Goal: Transaction & Acquisition: Obtain resource

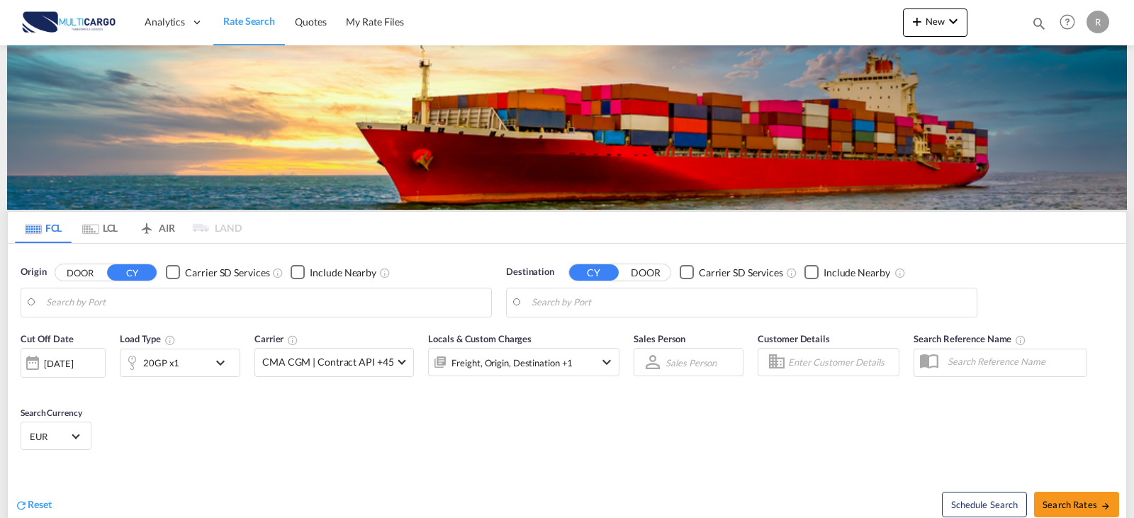
type input "Leixoes, PTLEI"
type input "[GEOGRAPHIC_DATA], [GEOGRAPHIC_DATA]"
click at [291, 265] on div "Checkbox No Ink" at bounding box center [298, 272] width 14 height 14
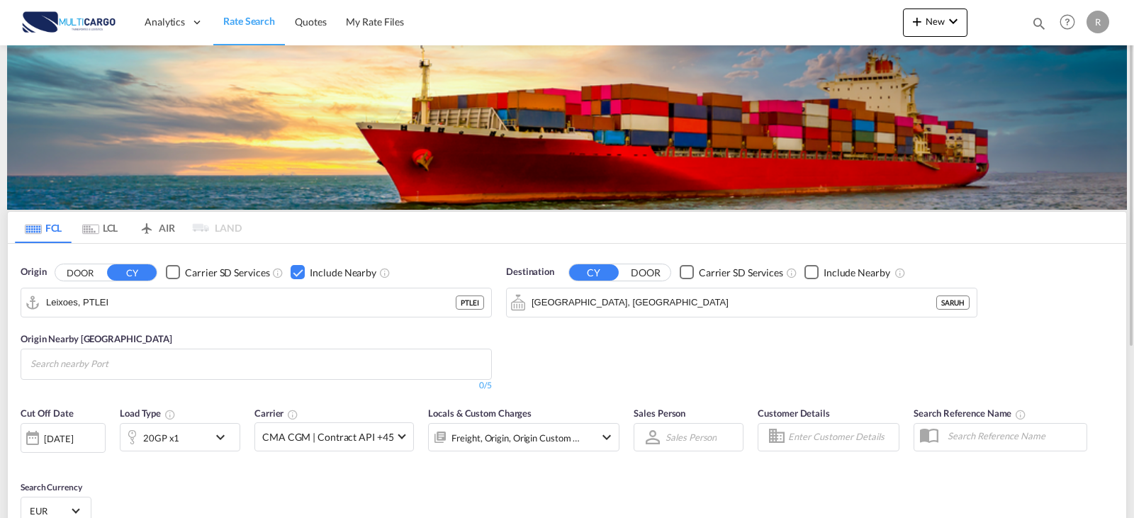
click at [292, 274] on div "Checkbox No Ink" at bounding box center [298, 272] width 14 height 14
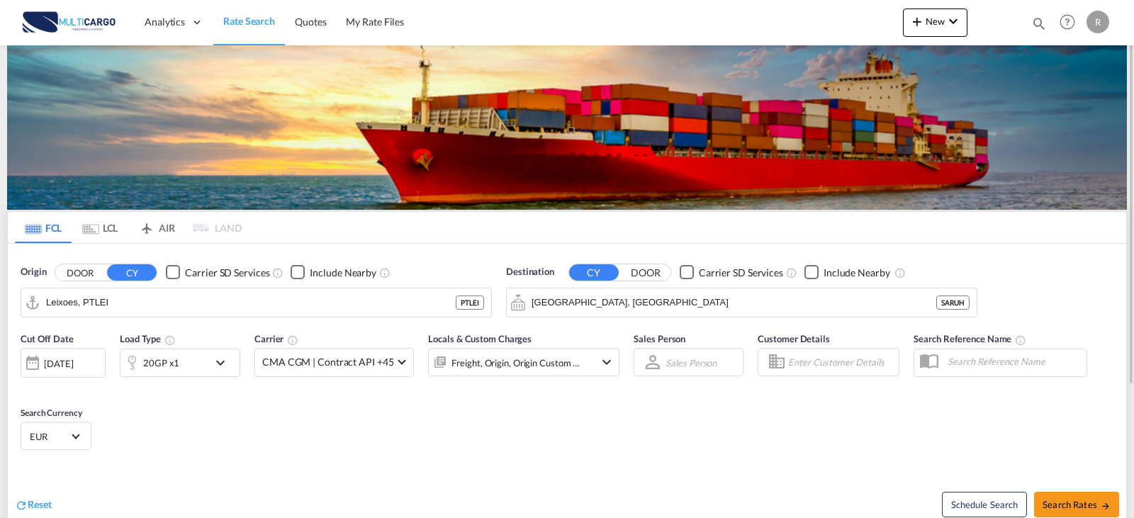
click at [1041, 26] on md-icon "icon-magnify" at bounding box center [1039, 24] width 16 height 16
click at [822, 21] on select "Quotes" at bounding box center [813, 24] width 67 height 26
select select "Quotes"
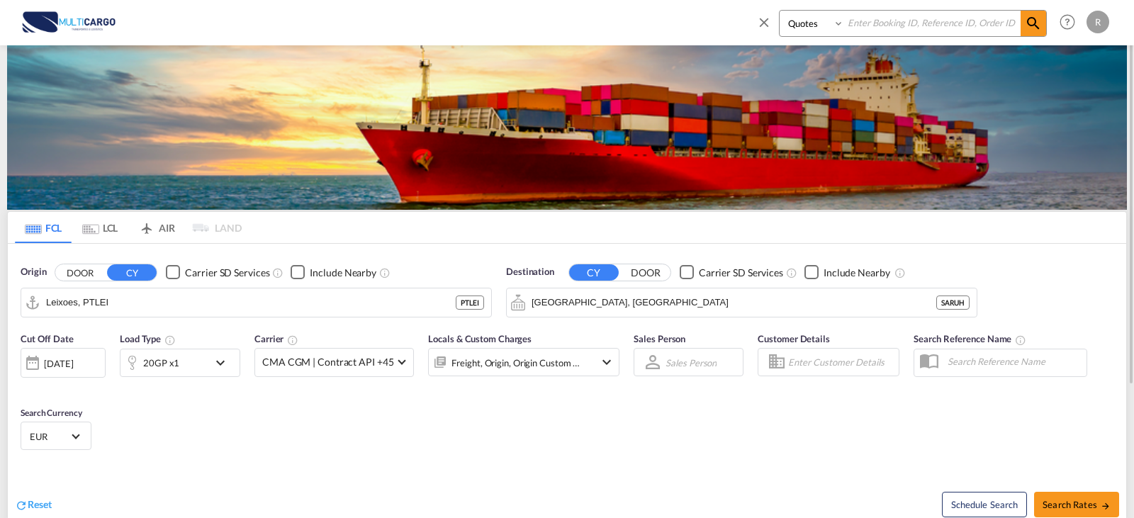
click at [780, 11] on select "Quotes" at bounding box center [813, 24] width 67 height 26
click at [892, 33] on input at bounding box center [932, 23] width 177 height 25
type input "8786"
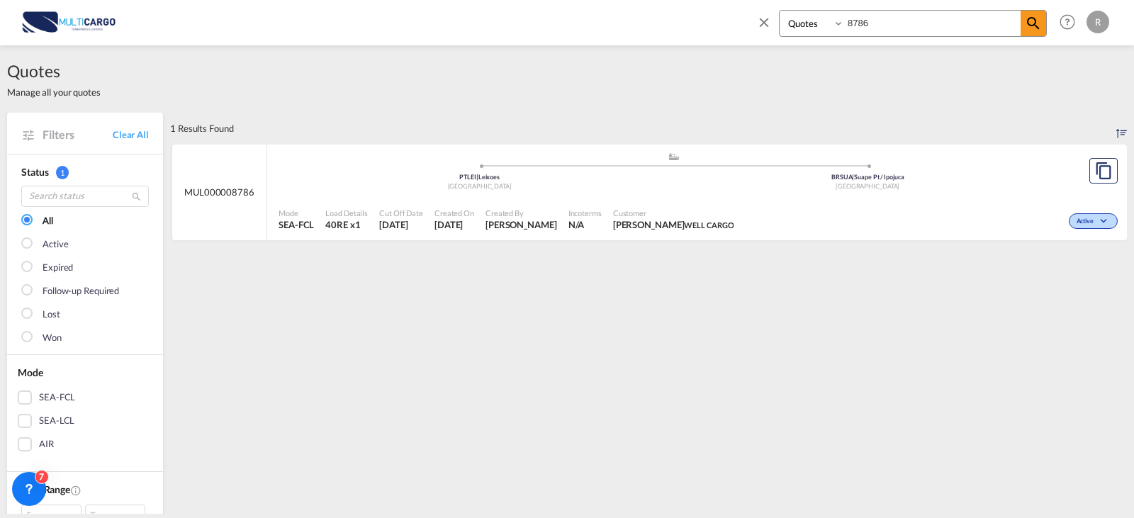
click at [1080, 155] on div at bounding box center [1103, 171] width 47 height 53
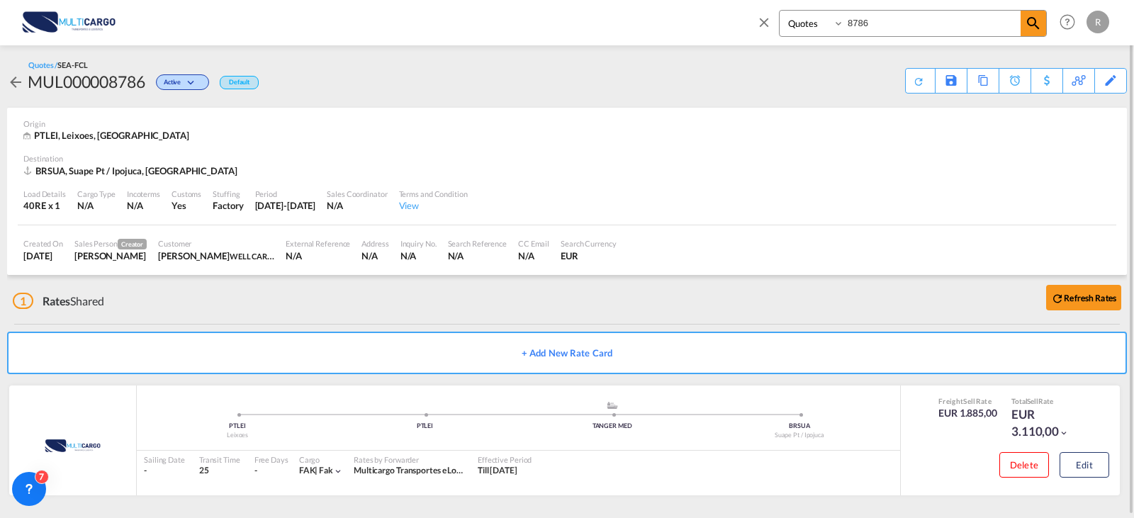
scroll to position [2, 0]
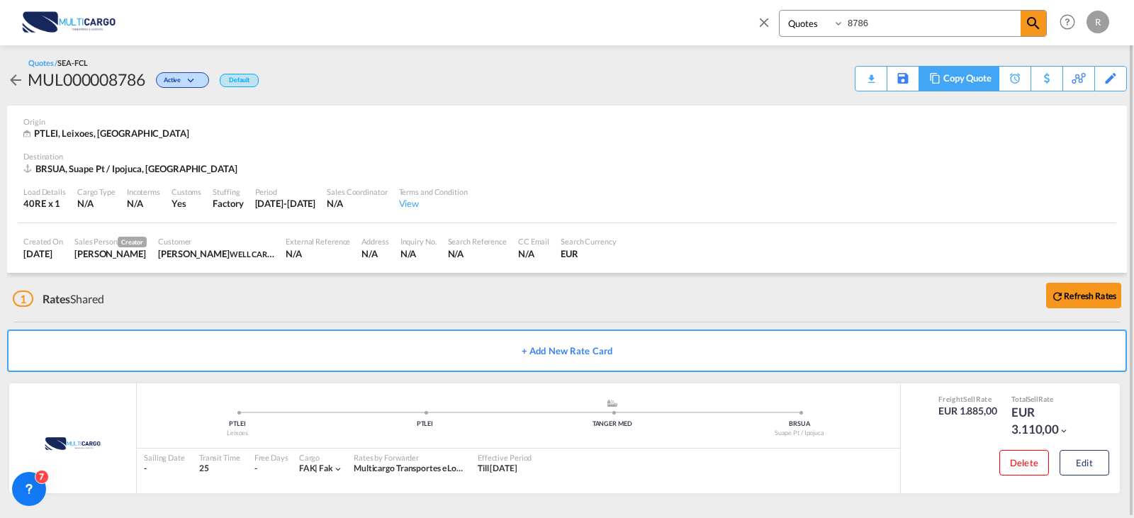
click at [980, 82] on div "Copy Quote" at bounding box center [967, 79] width 48 height 24
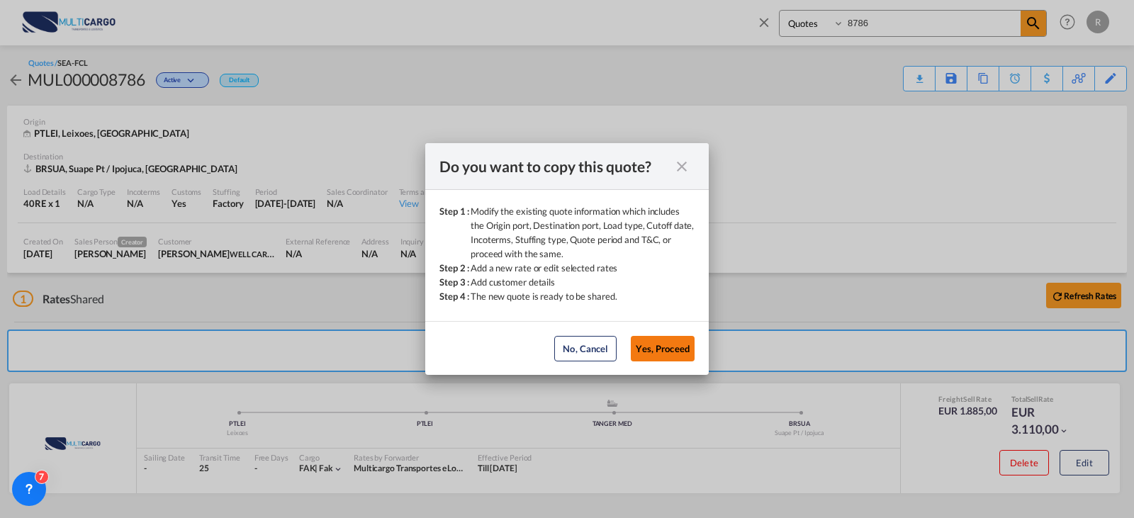
click at [667, 354] on button "Yes, Proceed" at bounding box center [663, 349] width 64 height 26
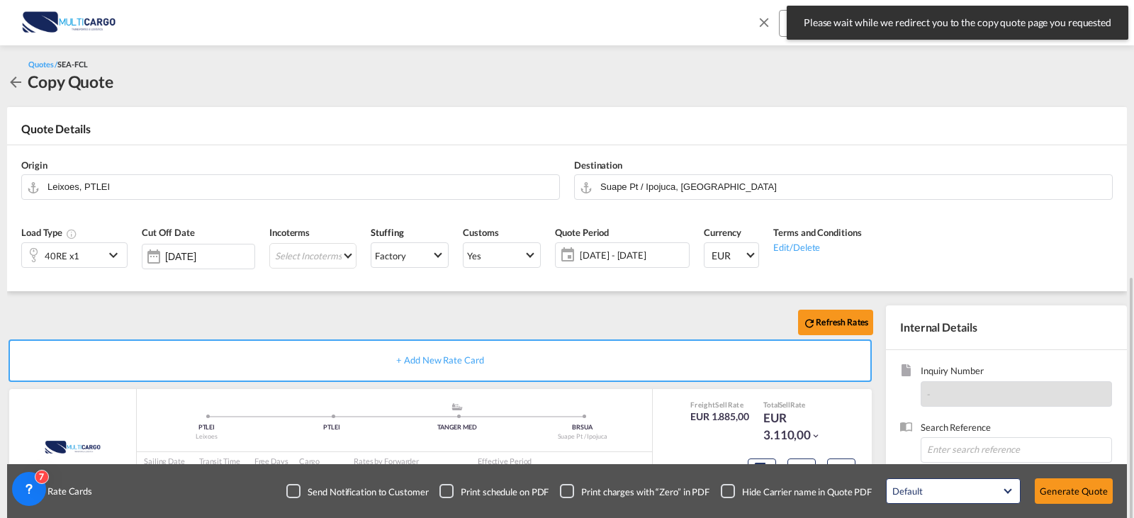
scroll to position [157, 0]
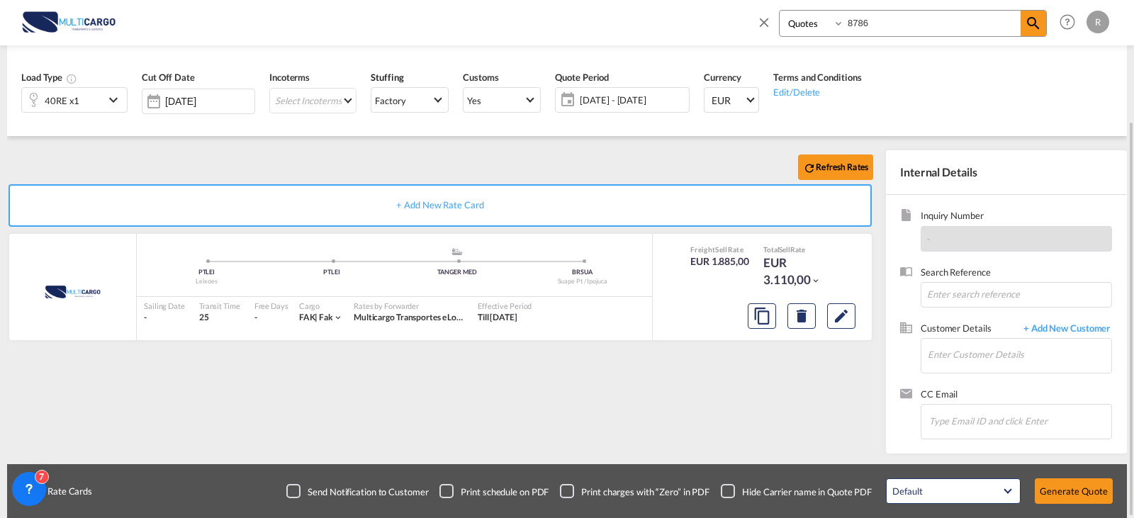
click at [381, 161] on div "Refresh Rates" at bounding box center [443, 167] width 872 height 34
click at [845, 323] on md-icon "Edit" at bounding box center [841, 316] width 17 height 17
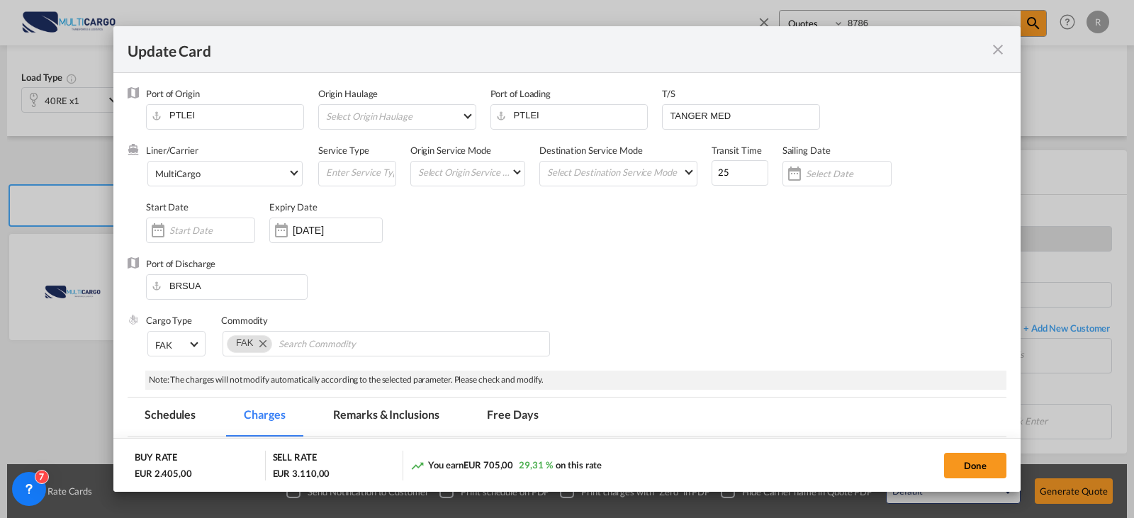
select select "per equipment"
select select "per container"
select select "per B/L"
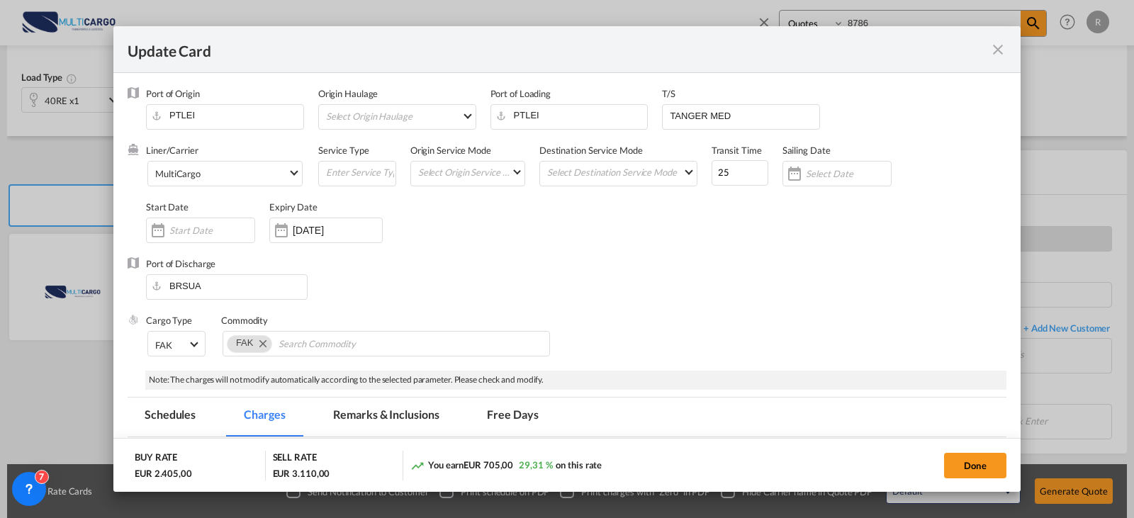
select select "per container"
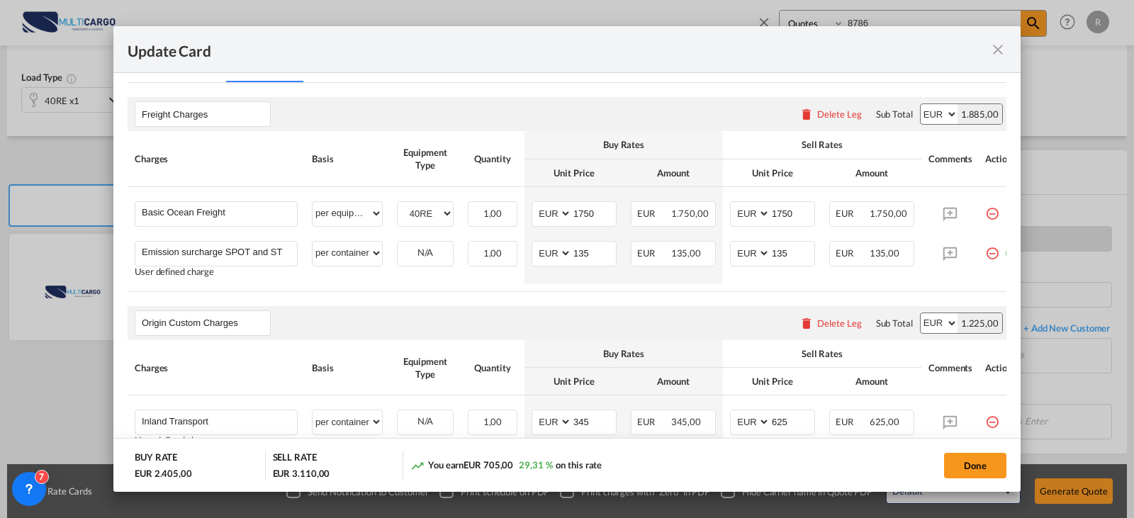
click at [828, 335] on div "Delete Leg" at bounding box center [831, 323] width 77 height 26
click at [827, 335] on div "Delete Leg" at bounding box center [831, 323] width 77 height 26
click at [832, 329] on div "Delete Leg" at bounding box center [839, 323] width 45 height 11
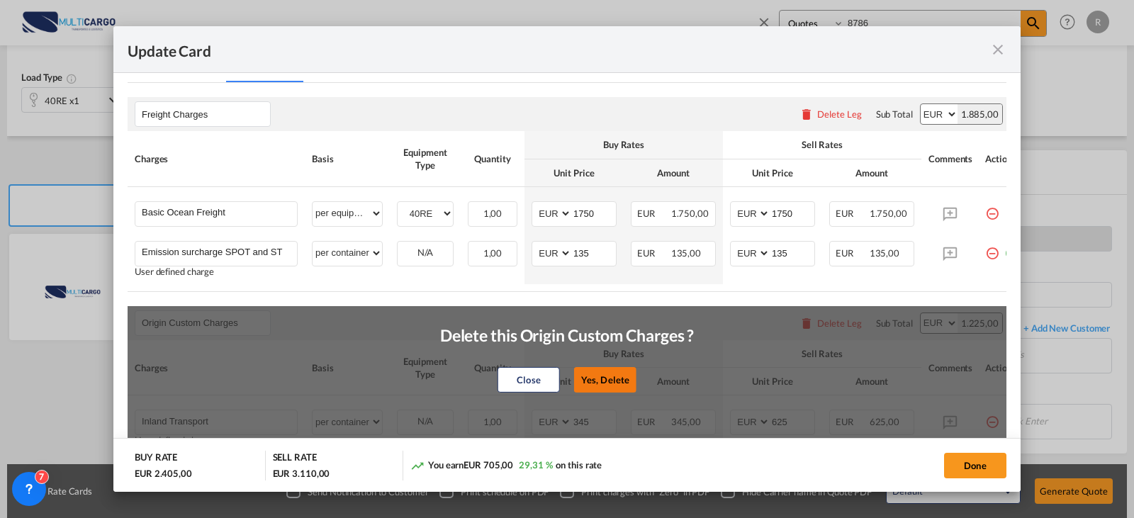
click at [593, 382] on button "Yes, Delete" at bounding box center [605, 380] width 62 height 26
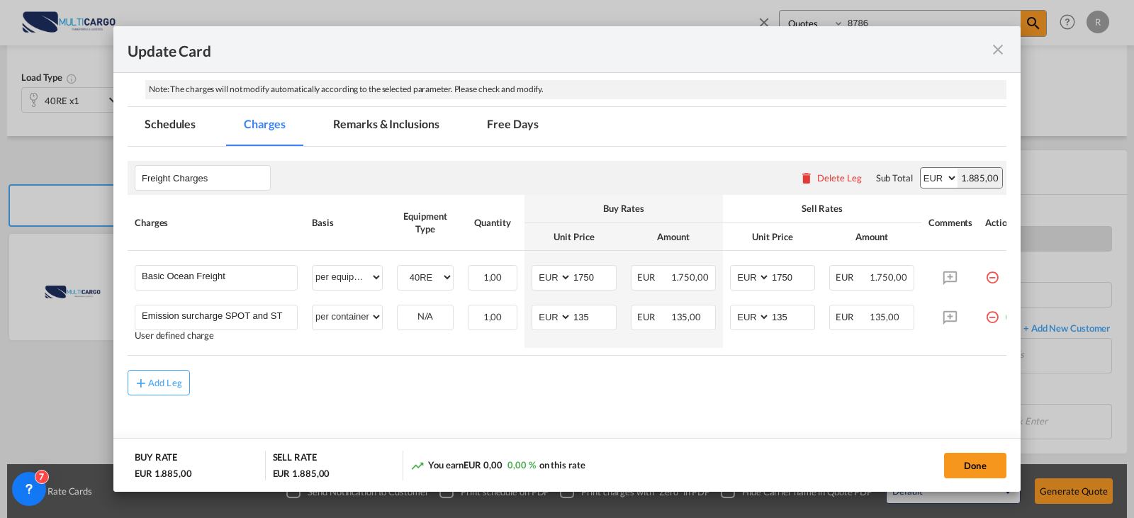
scroll to position [296, 0]
click at [977, 475] on button "Done" at bounding box center [975, 466] width 62 height 26
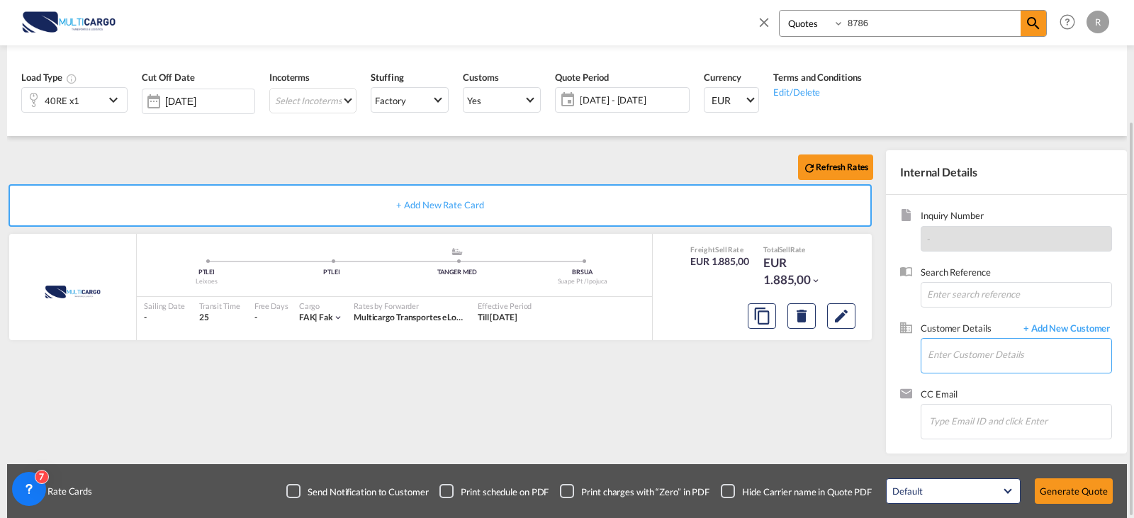
click at [1014, 361] on input "Enter Customer Details" at bounding box center [1020, 355] width 184 height 32
type input "romelo"
click at [1084, 334] on span "+ Add New Customer" at bounding box center [1065, 330] width 96 height 16
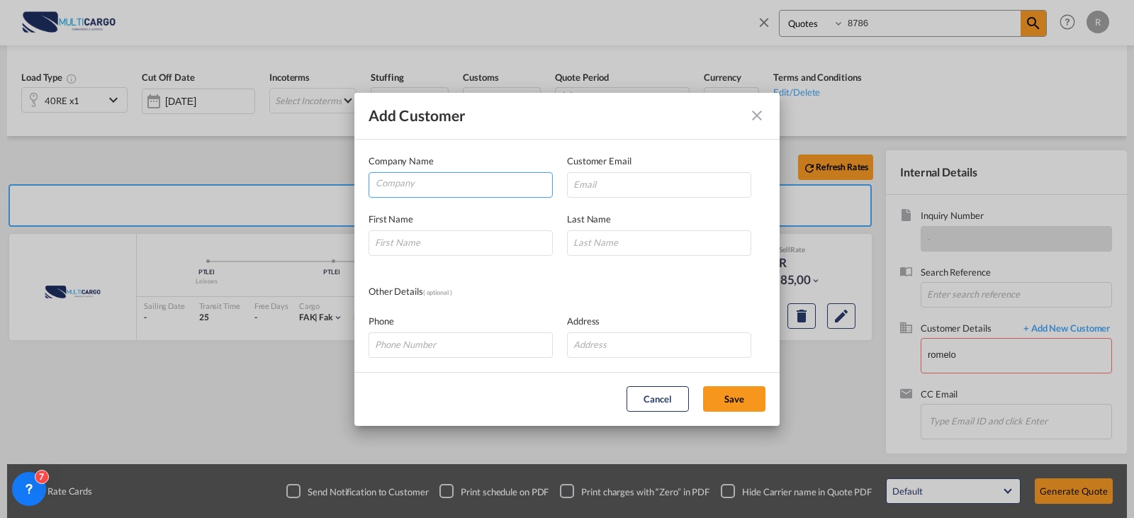
click at [393, 186] on input "Company" at bounding box center [464, 183] width 177 height 21
type input "ROME LOGISTICS"
drag, startPoint x: 617, startPoint y: 195, endPoint x: 620, endPoint y: 188, distance: 7.6
click at [619, 191] on input "Add Customer Company ..." at bounding box center [659, 185] width 184 height 26
paste input "[PERSON_NAME] <[PERSON_NAME][EMAIL_ADDRESS][PERSON_NAME][DOMAIN_NAME]>"
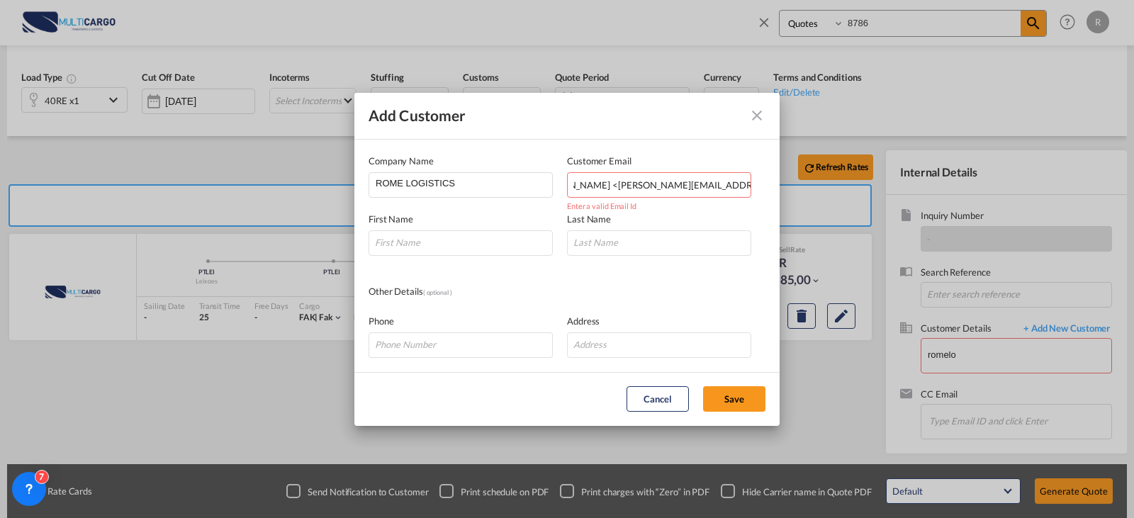
scroll to position [0, 0]
drag, startPoint x: 599, startPoint y: 186, endPoint x: 102, endPoint y: 201, distance: 497.1
click at [110, 211] on div "Add Customer Company Name ROME LOGISTICS Customer Email [PERSON_NAME] <[PERSON_…" at bounding box center [567, 259] width 1134 height 518
type input "[PERSON_NAME][EMAIL_ADDRESS][PERSON_NAME][DOMAIN_NAME]"
type input "d"
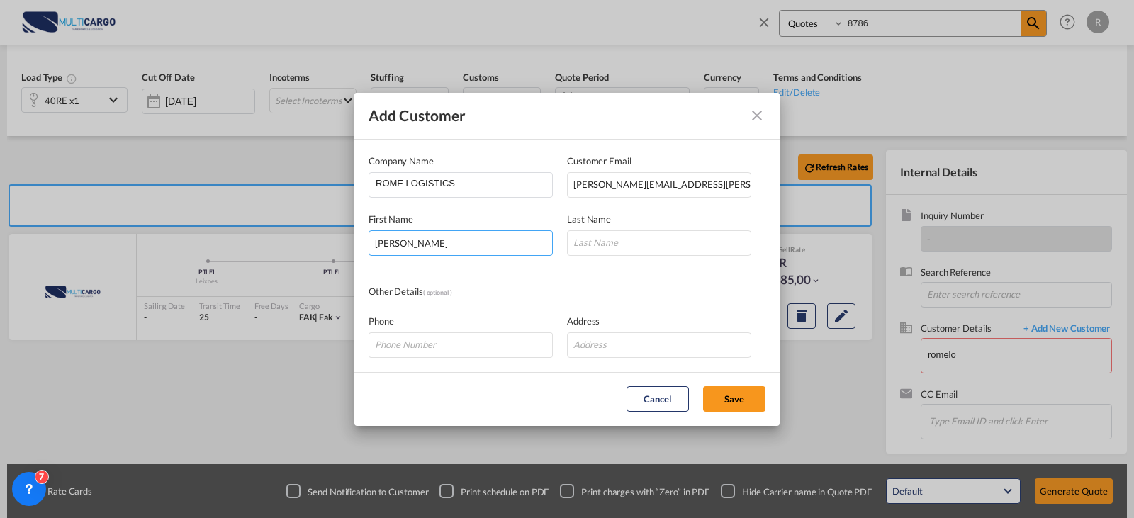
type input "[PERSON_NAME]"
click at [719, 402] on button "Save" at bounding box center [734, 399] width 62 height 26
type input "ROME LOGISTICS, [PERSON_NAME], [PERSON_NAME][EMAIL_ADDRESS][PERSON_NAME][DOMAIN…"
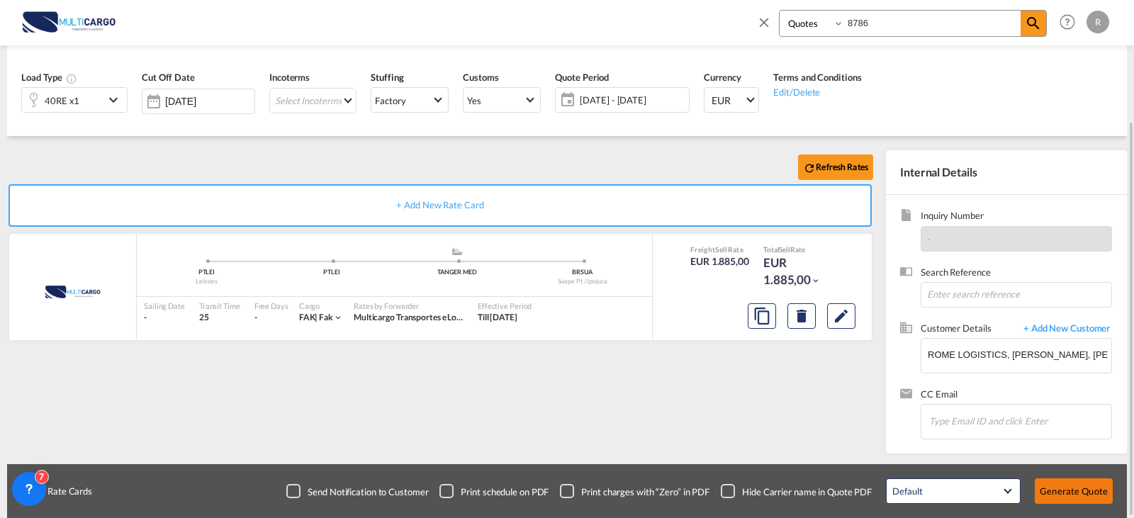
click at [1092, 488] on button "Generate Quote" at bounding box center [1074, 491] width 78 height 26
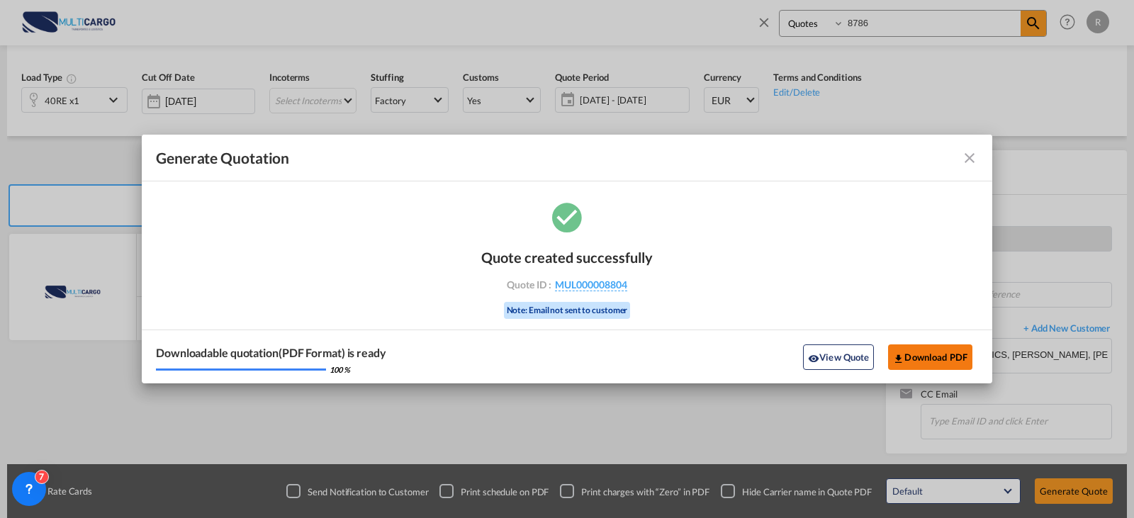
click at [900, 366] on button "Download PDF" at bounding box center [930, 358] width 84 height 26
click at [940, 356] on button "Download PDF" at bounding box center [930, 358] width 84 height 26
click at [976, 163] on md-icon "icon-close fg-AAA8AD cursor m-0" at bounding box center [969, 158] width 17 height 17
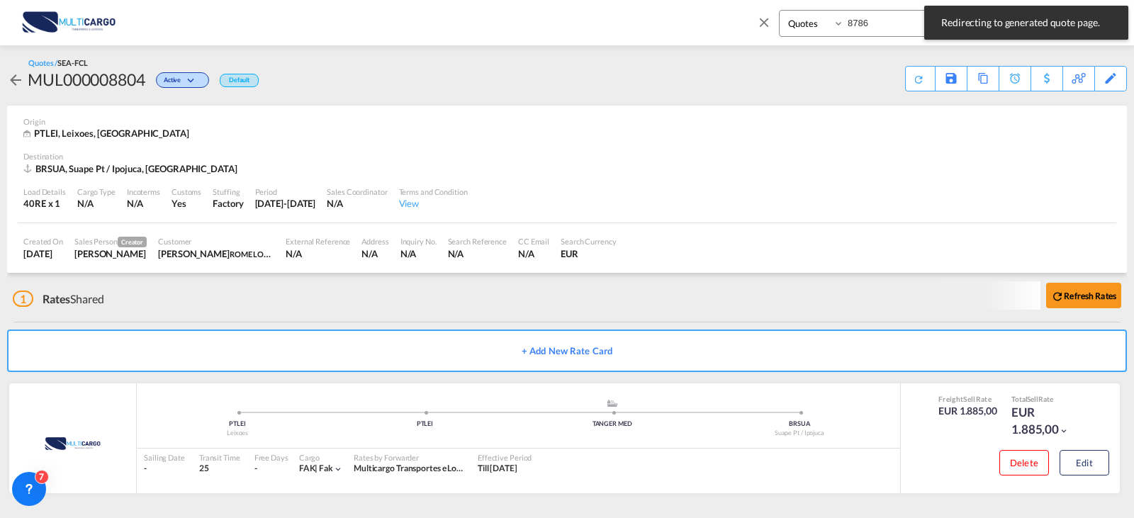
scroll to position [2, 0]
click at [763, 23] on md-icon "icon-close" at bounding box center [764, 22] width 16 height 16
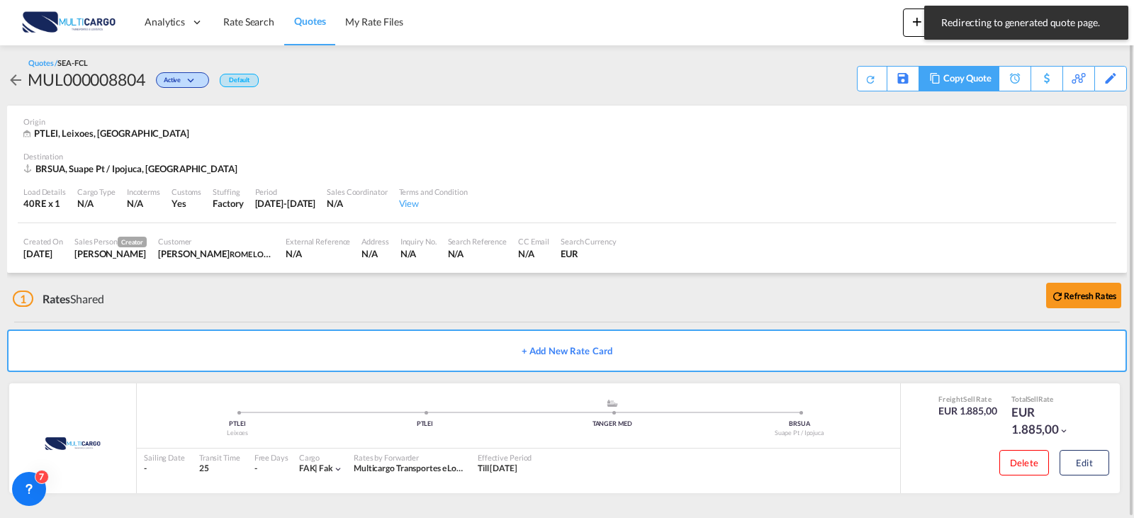
click at [976, 83] on div "Copy Quote" at bounding box center [967, 79] width 48 height 24
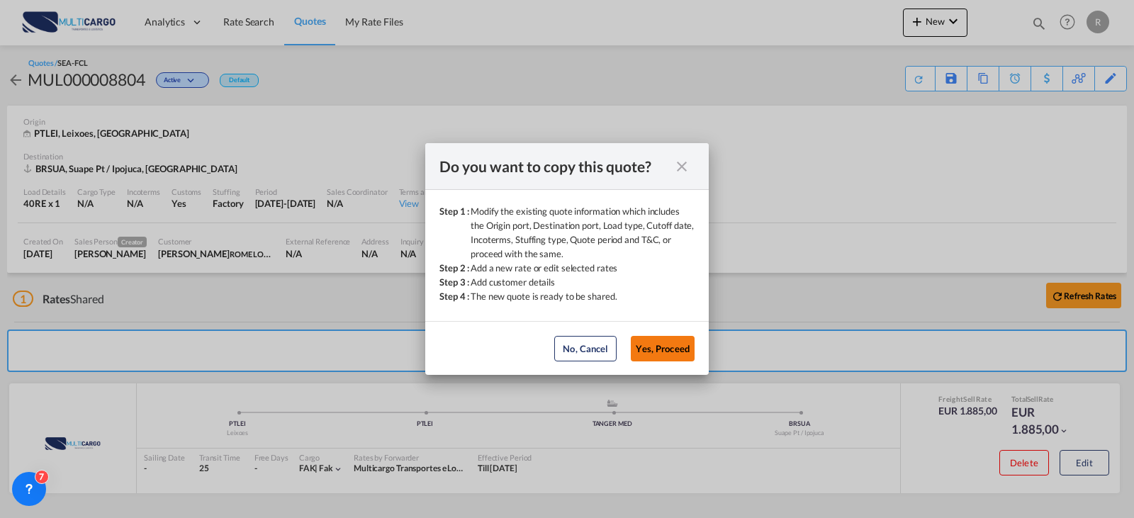
click at [681, 349] on button "Yes, Proceed" at bounding box center [663, 349] width 64 height 26
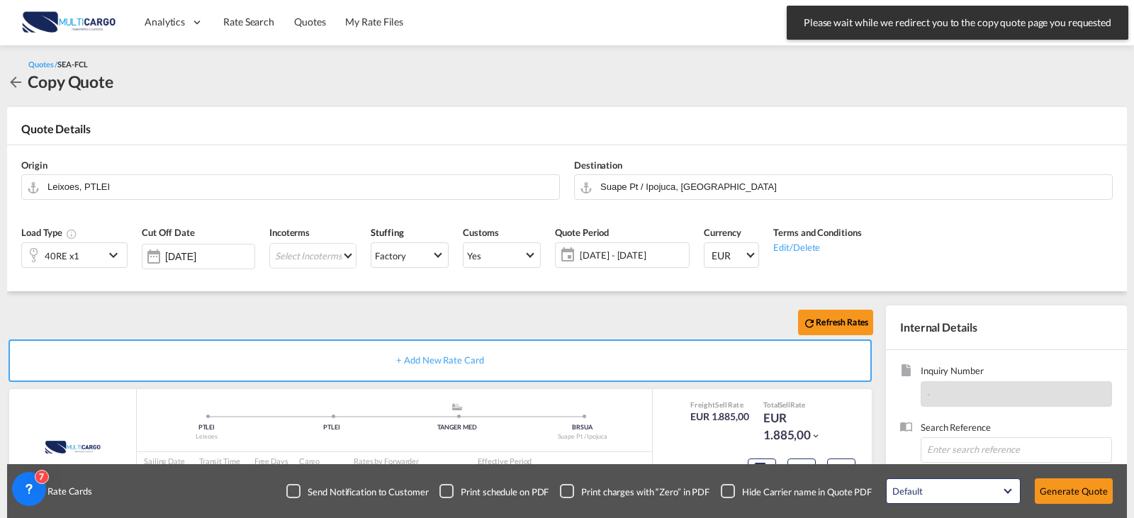
scroll to position [157, 0]
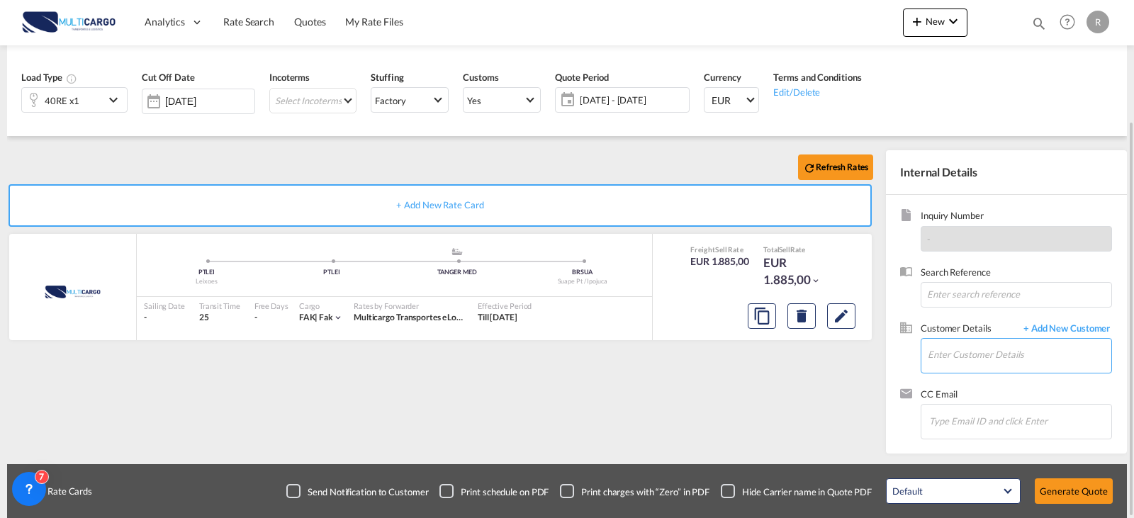
click at [1053, 351] on input "Enter Customer Details" at bounding box center [1020, 355] width 184 height 32
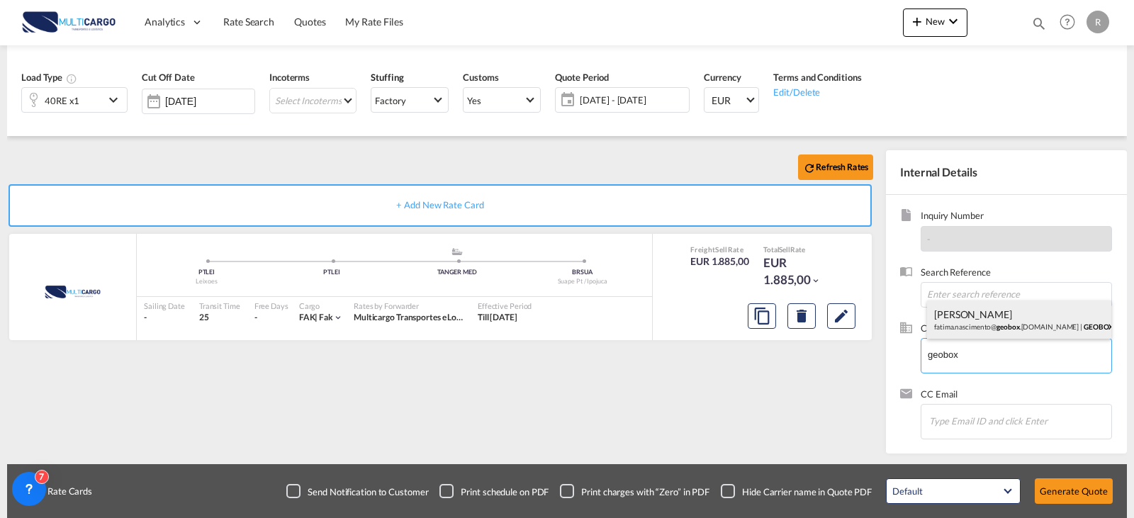
click at [996, 330] on div "[PERSON_NAME] [PERSON_NAME].[PERSON_NAME]@ geobox .[DOMAIN_NAME] | GEOBOX" at bounding box center [1019, 320] width 184 height 38
type input "GEOBOX, [PERSON_NAME], [PERSON_NAME][EMAIL_ADDRESS][PERSON_NAME][DOMAIN_NAME]"
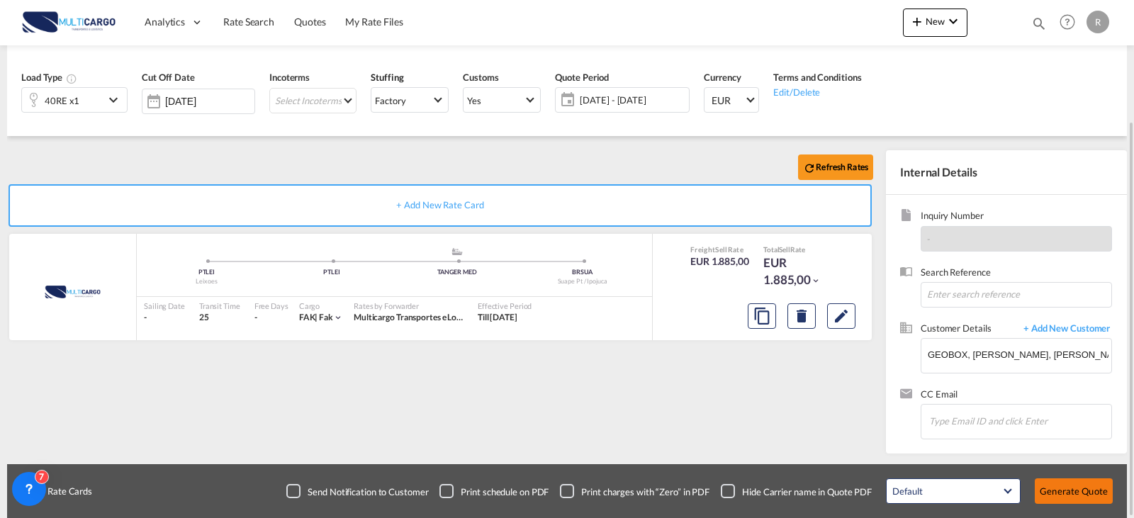
click at [1058, 498] on button "Generate Quote" at bounding box center [1074, 491] width 78 height 26
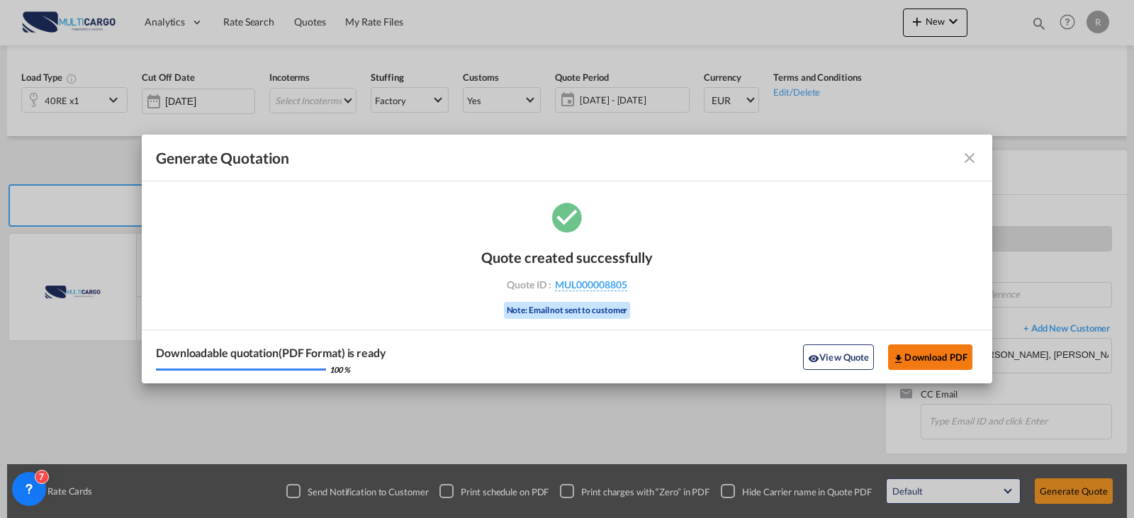
click at [951, 356] on button "Download PDF" at bounding box center [930, 358] width 84 height 26
click at [970, 162] on md-icon "icon-close fg-AAA8AD cursor m-0" at bounding box center [969, 158] width 17 height 17
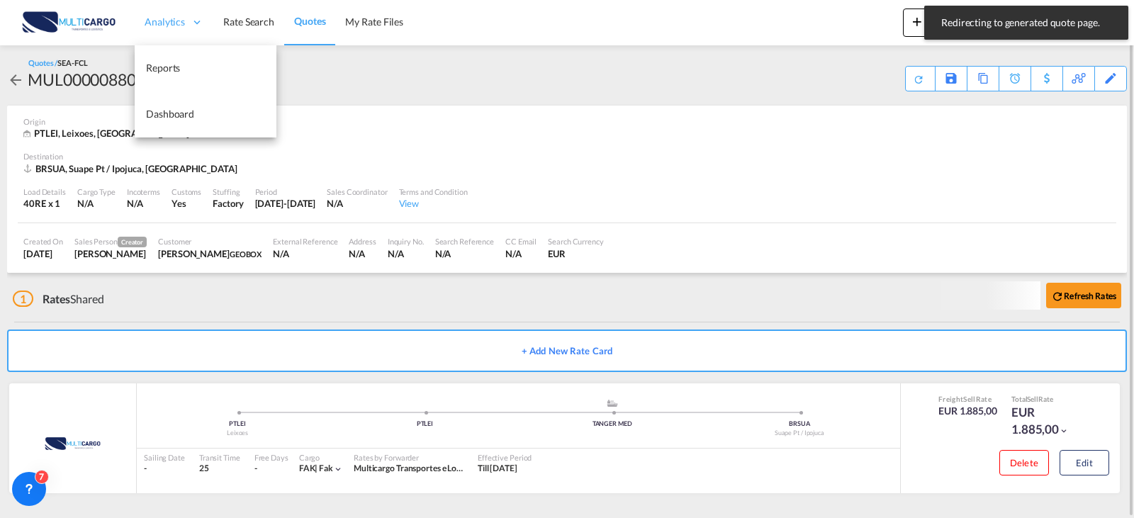
scroll to position [2, 0]
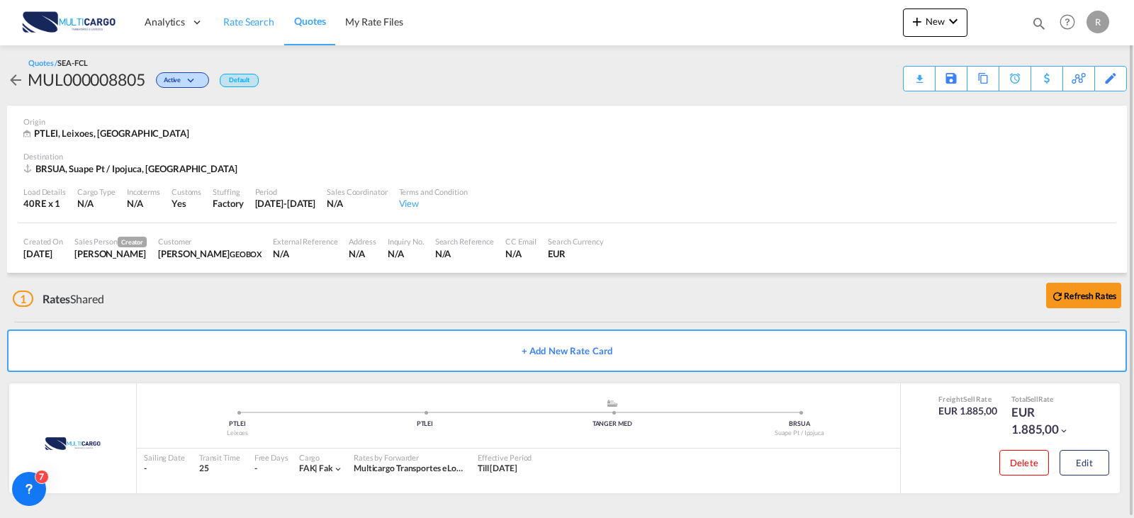
click at [259, 28] on span "Rate Search" at bounding box center [248, 22] width 51 height 14
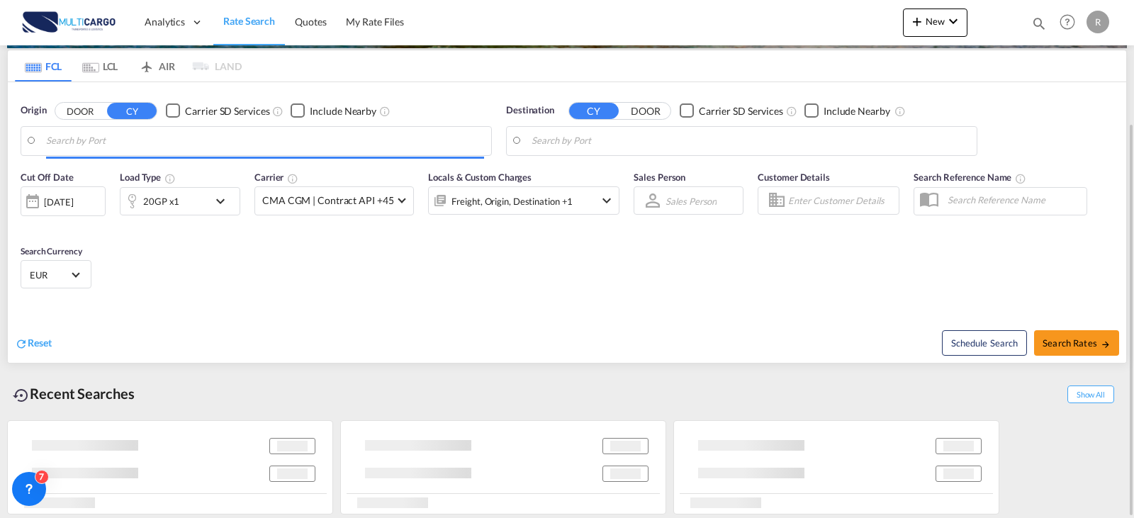
type input "Leixoes, PTLEI"
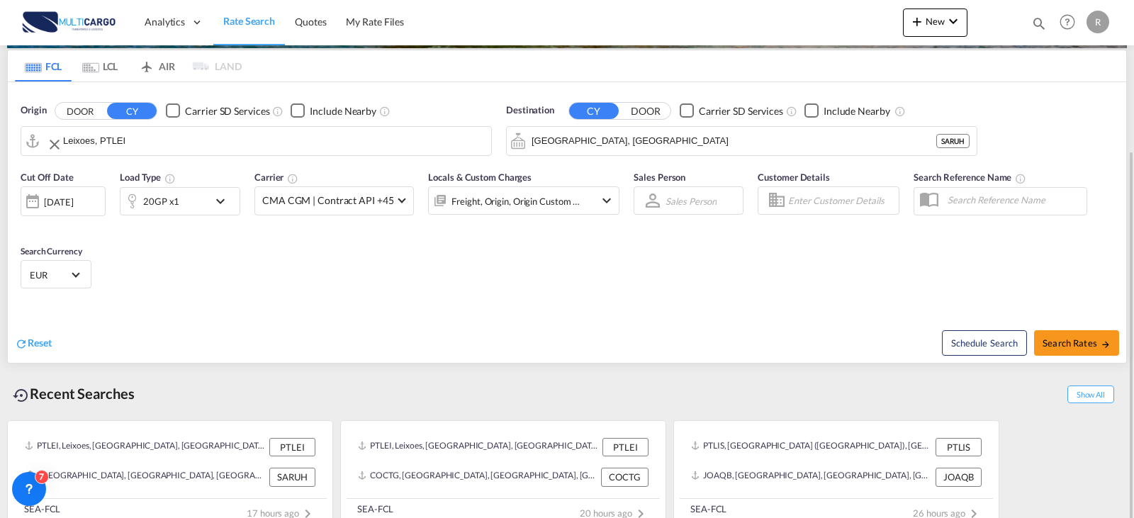
scroll to position [179, 0]
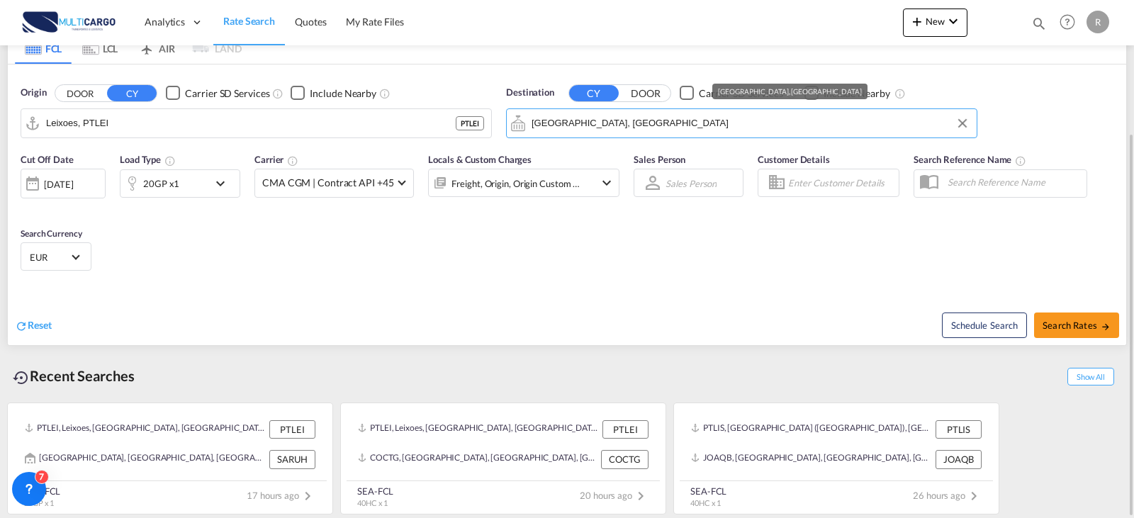
click at [597, 130] on input "[GEOGRAPHIC_DATA], [GEOGRAPHIC_DATA]" at bounding box center [751, 123] width 438 height 21
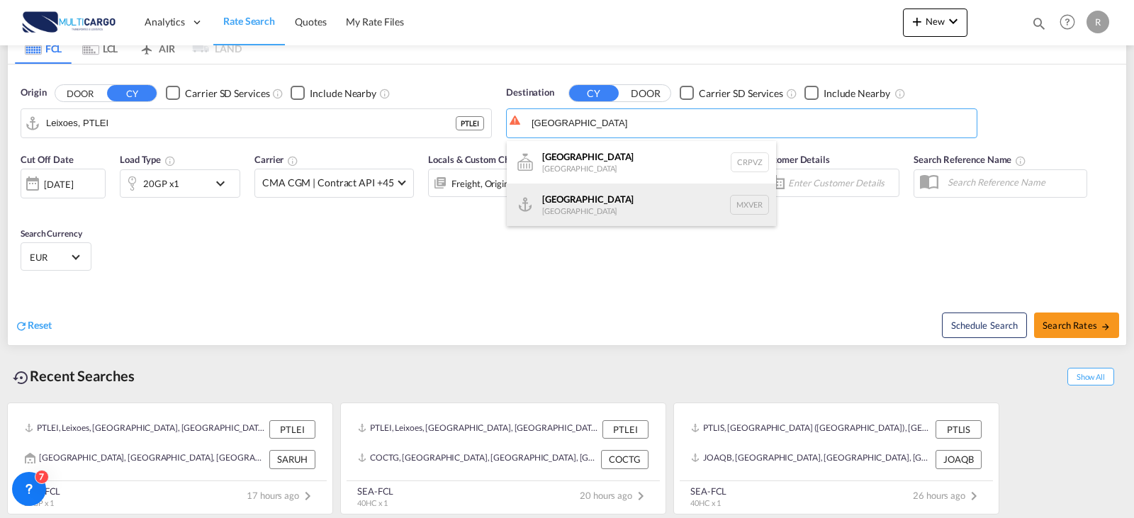
click at [622, 193] on div "[GEOGRAPHIC_DATA] [GEOGRAPHIC_DATA] MXVER" at bounding box center [641, 205] width 269 height 43
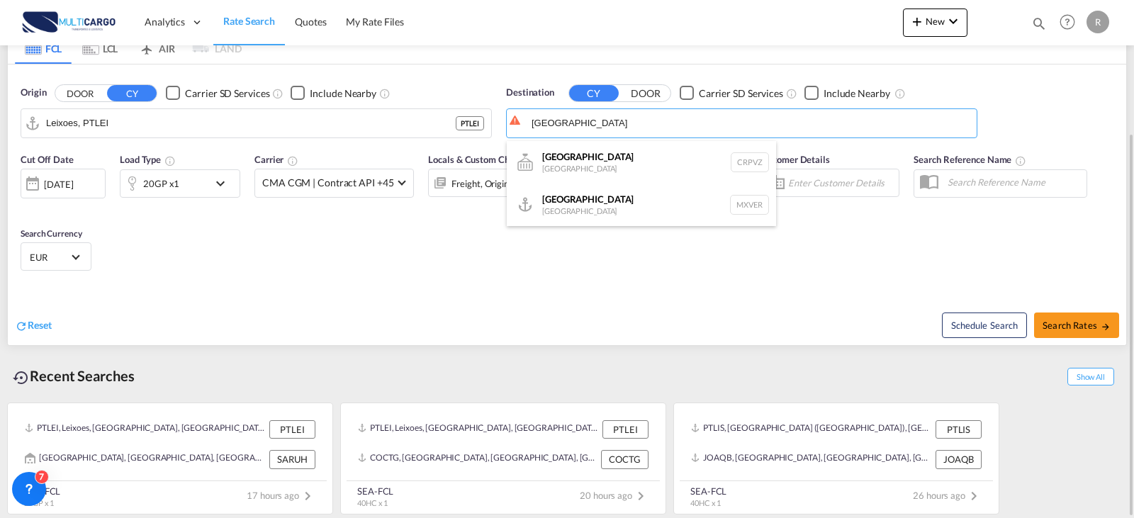
type input "[GEOGRAPHIC_DATA], MXVER"
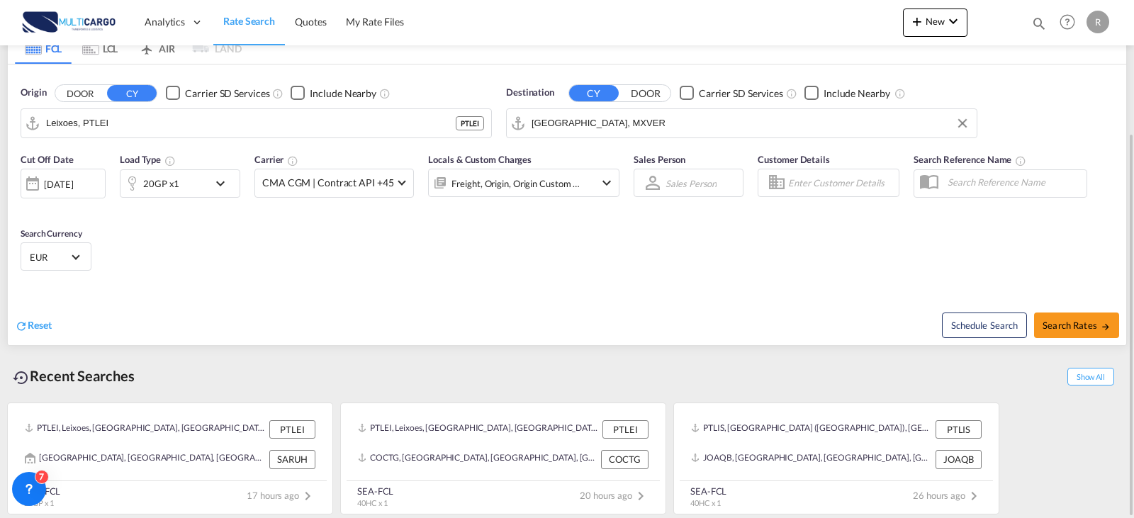
click at [225, 188] on md-icon "icon-chevron-down" at bounding box center [224, 183] width 24 height 17
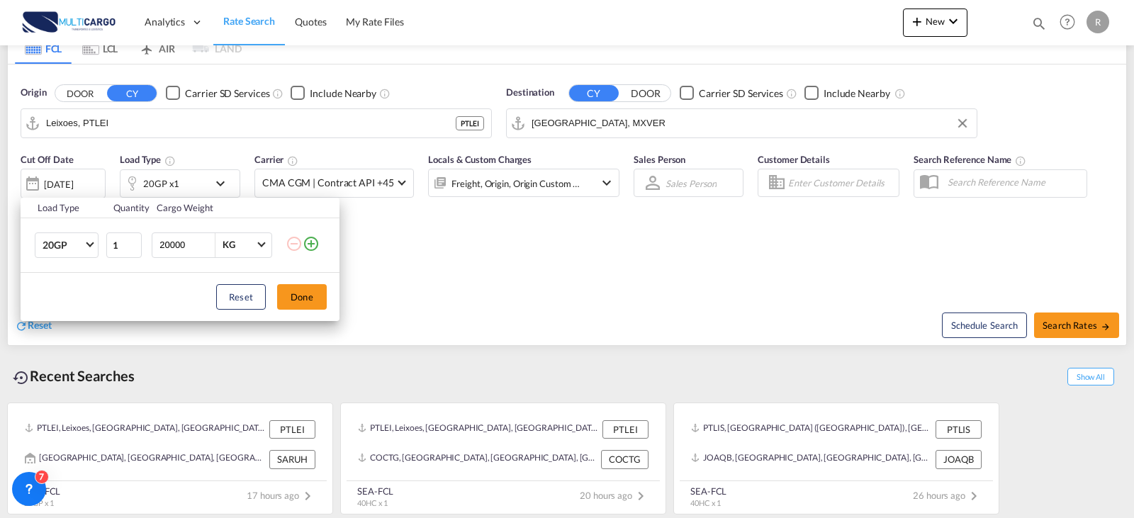
click at [312, 245] on md-icon "icon-plus-circle-outline" at bounding box center [311, 243] width 17 height 17
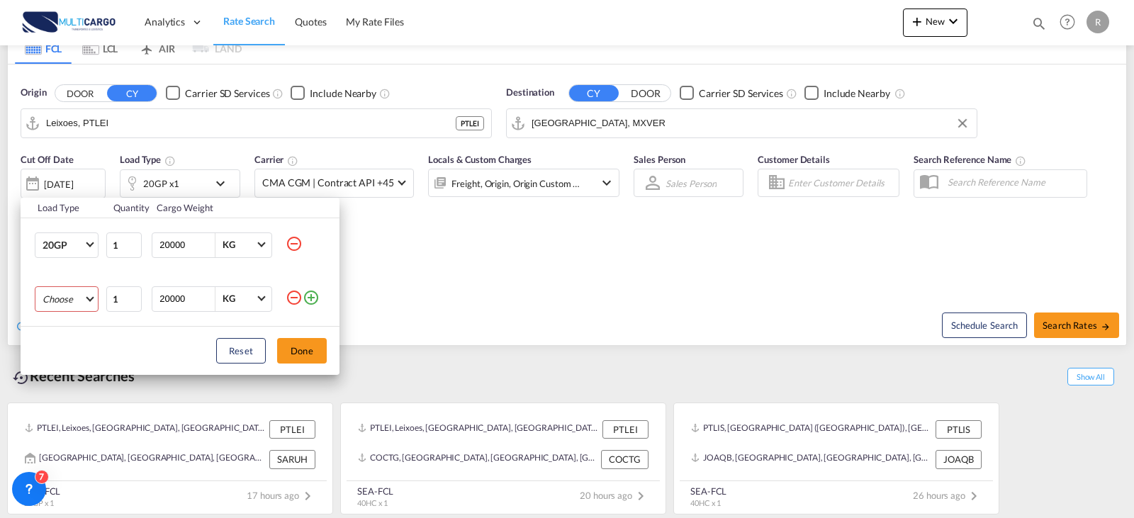
click at [84, 303] on md-select "Choose 20GP 40GP 40HC 45HC 20RE 40RE 40HR 20OT 40OT 20FR 40FR 40NR 20NR 45S 20T…" at bounding box center [67, 299] width 64 height 26
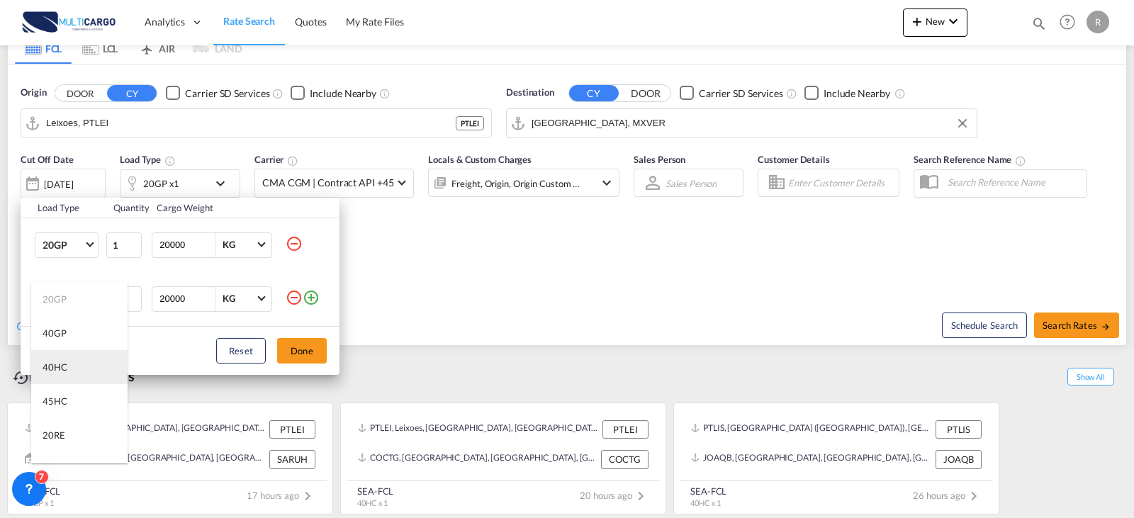
click at [82, 362] on md-option "40HC" at bounding box center [79, 367] width 96 height 34
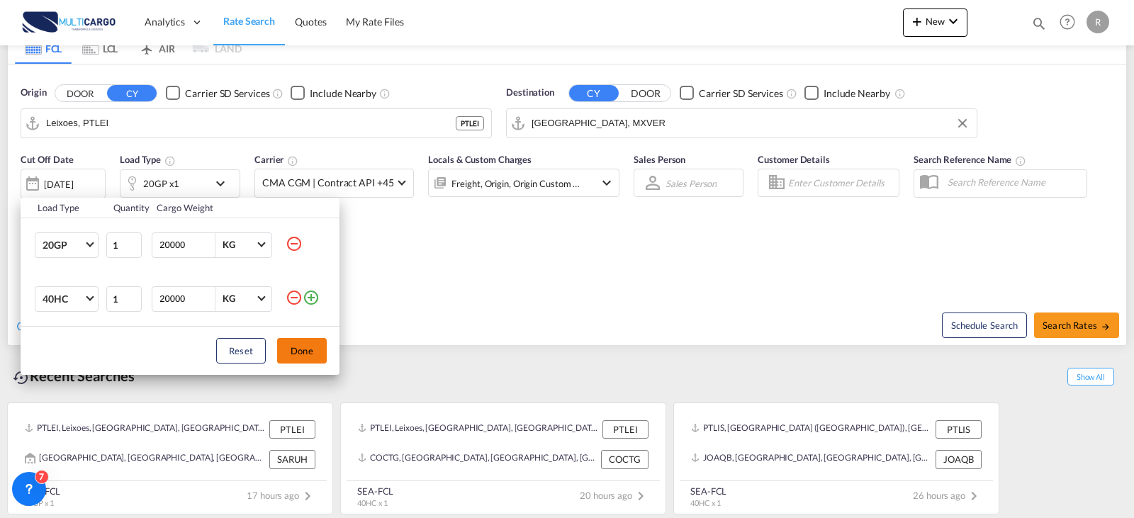
click at [300, 359] on button "Done" at bounding box center [302, 351] width 50 height 26
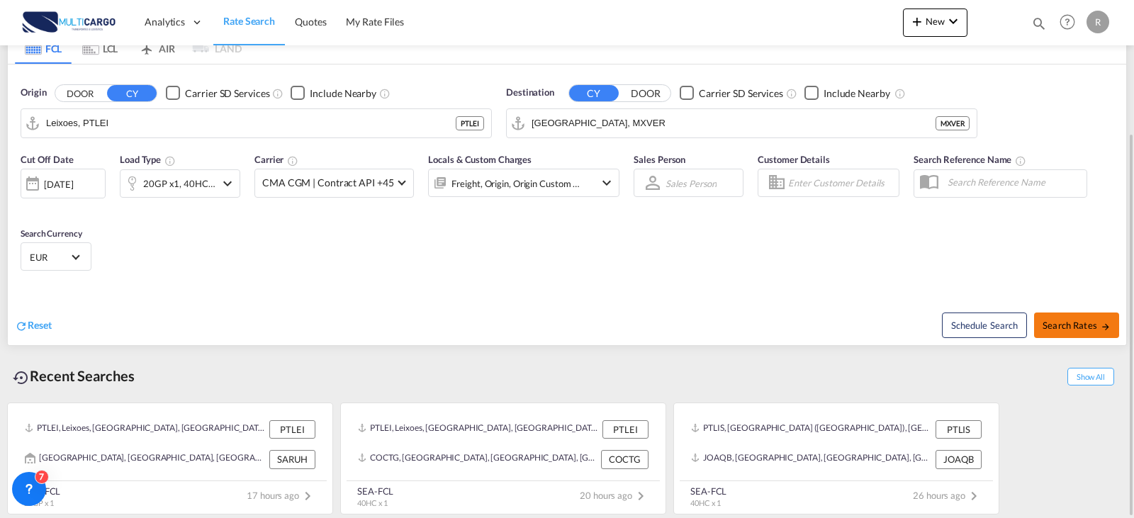
click at [1067, 331] on button "Search Rates" at bounding box center [1076, 326] width 85 height 26
type input "PTLEI to MXVER / [DATE]"
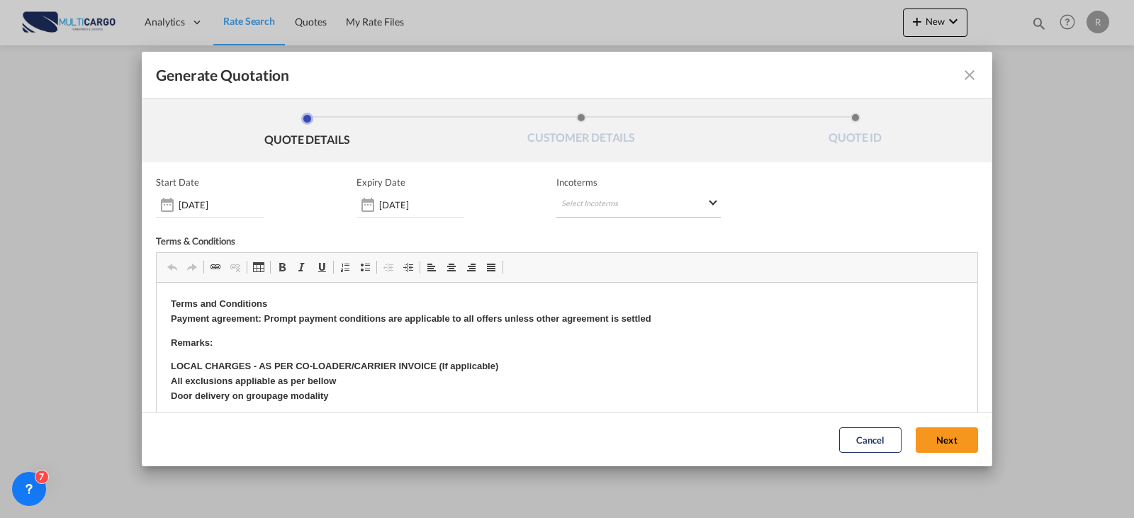
click at [634, 209] on md-select "Select Incoterms CIP - export Carriage and Insurance Paid to DPU - export Deliv…" at bounding box center [638, 205] width 164 height 26
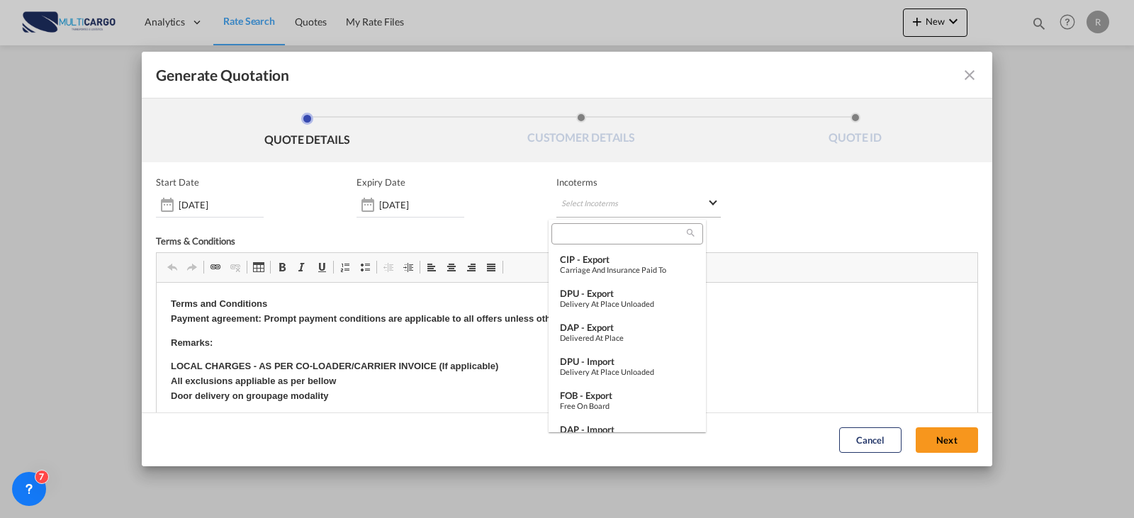
type md-option "[object Object]"
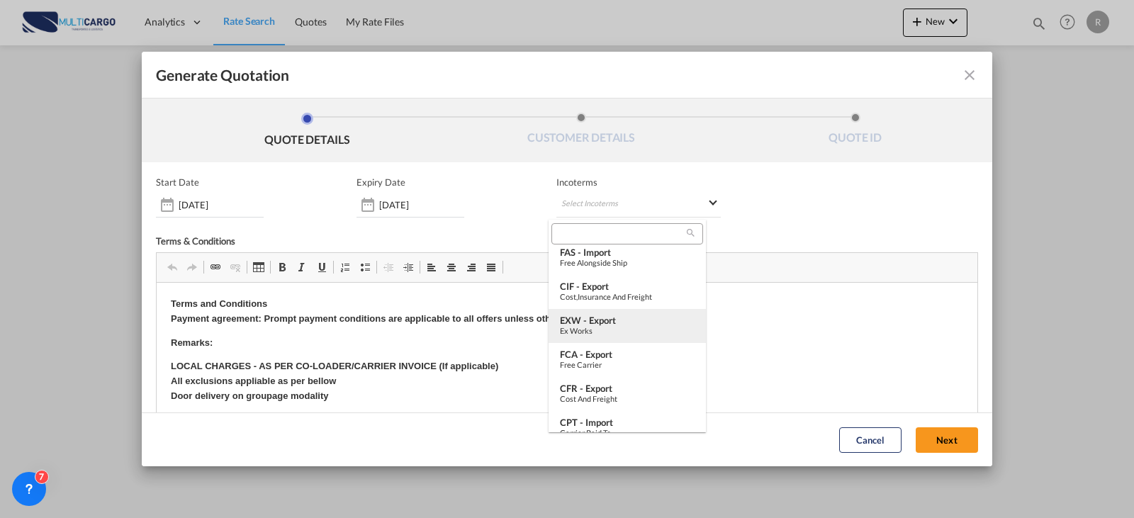
drag, startPoint x: 542, startPoint y: 65, endPoint x: 637, endPoint y: 326, distance: 278.3
click at [637, 326] on div "Ex Works" at bounding box center [627, 330] width 135 height 9
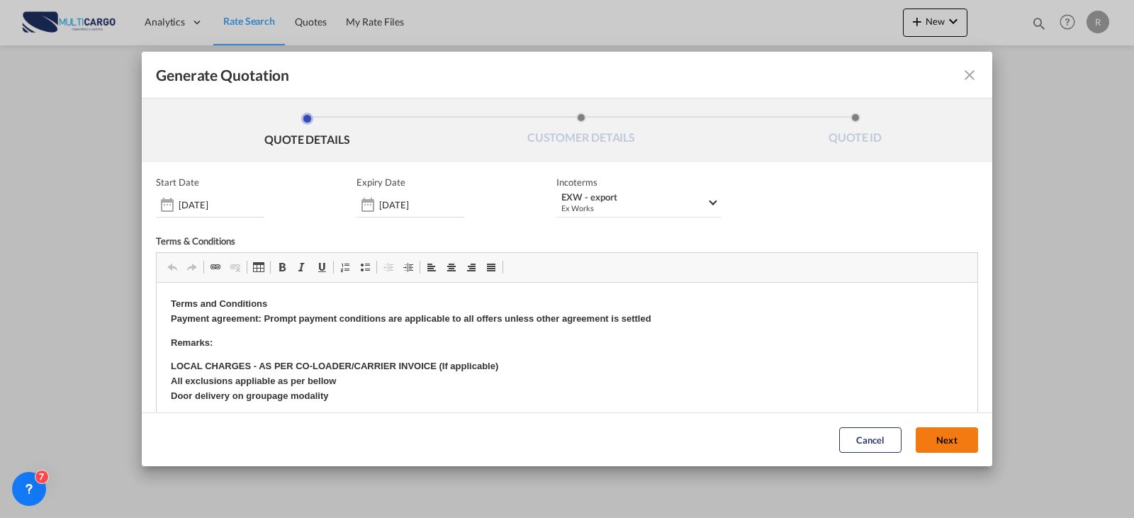
click at [944, 439] on button "Next" at bounding box center [947, 440] width 62 height 26
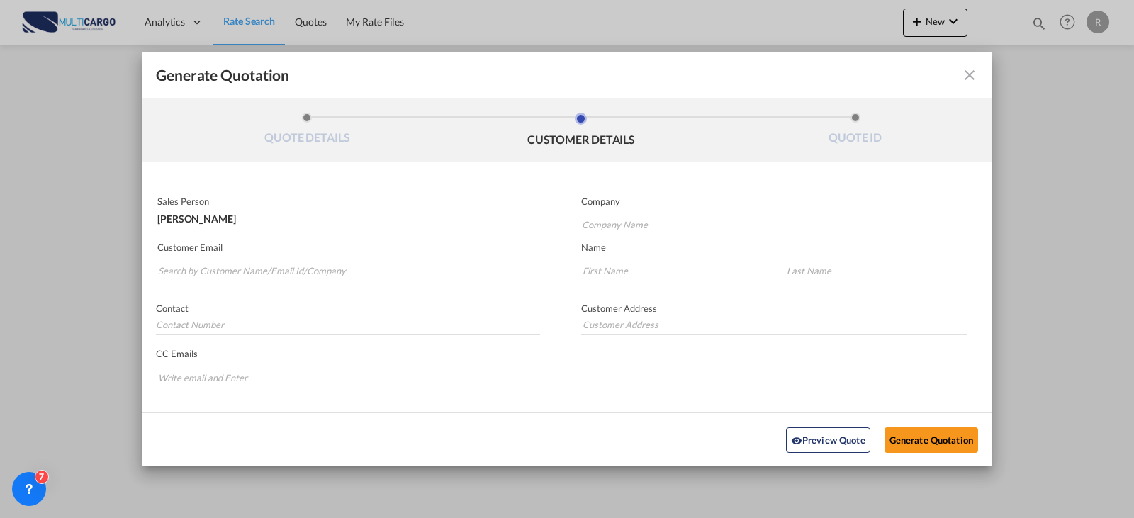
click at [354, 259] on md-autocomplete-wrap "Generate QuotationQUOTE ..." at bounding box center [350, 267] width 386 height 28
click at [361, 274] on input "Search by Customer Name/Email Id/Company" at bounding box center [350, 270] width 385 height 21
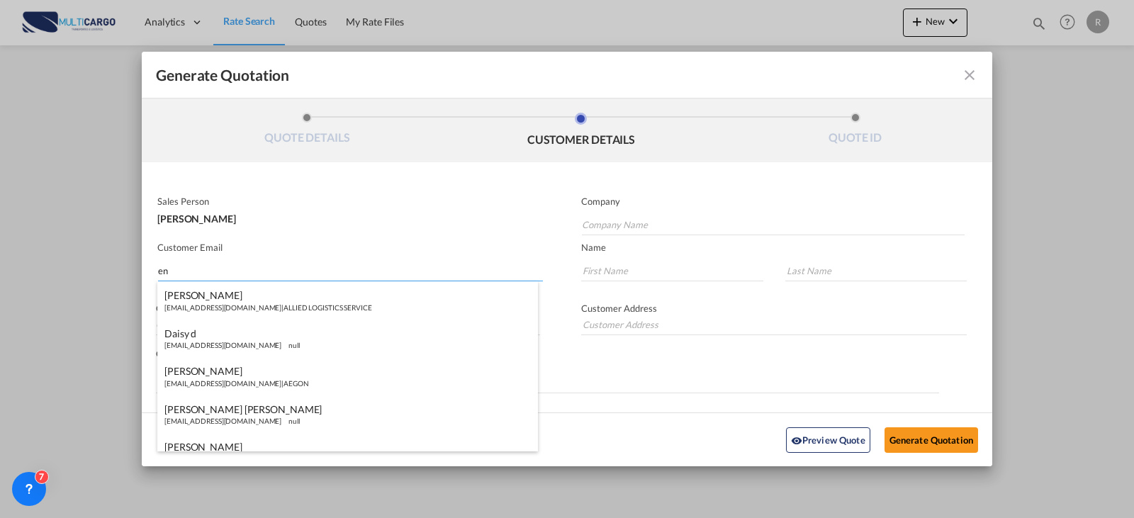
type input "e"
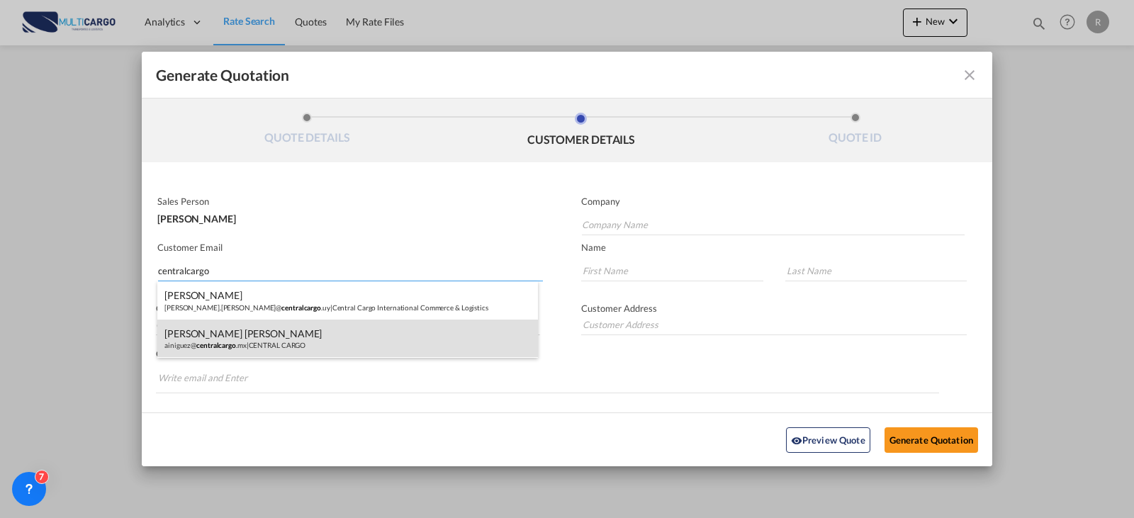
type input "centralcargo"
click at [324, 338] on div "[PERSON_NAME] [PERSON_NAME] ainiguez@ centralcargo .mx | CENTRAL CARGO" at bounding box center [347, 339] width 381 height 38
type input "CENTRAL CARGO"
type input "[EMAIL_ADDRESS][DOMAIN_NAME]"
type input "[PERSON_NAME]"
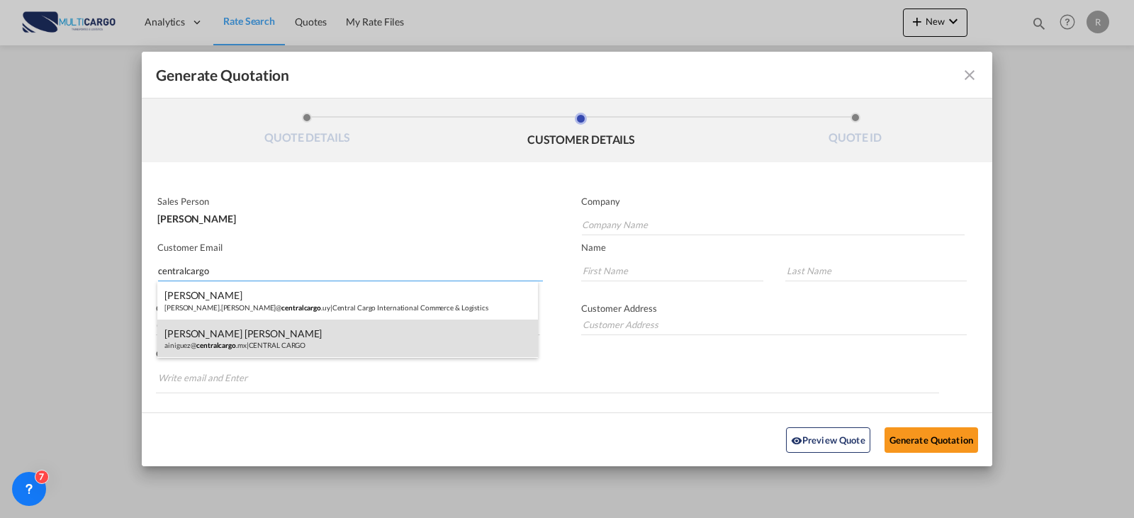
type input "[PERSON_NAME]"
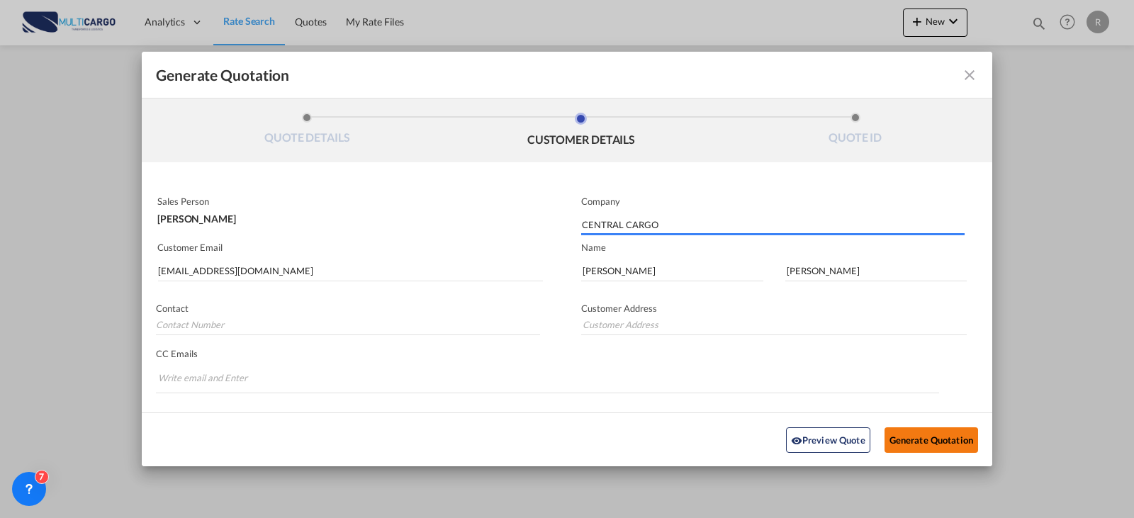
click at [913, 439] on button "Generate Quotation" at bounding box center [932, 440] width 94 height 26
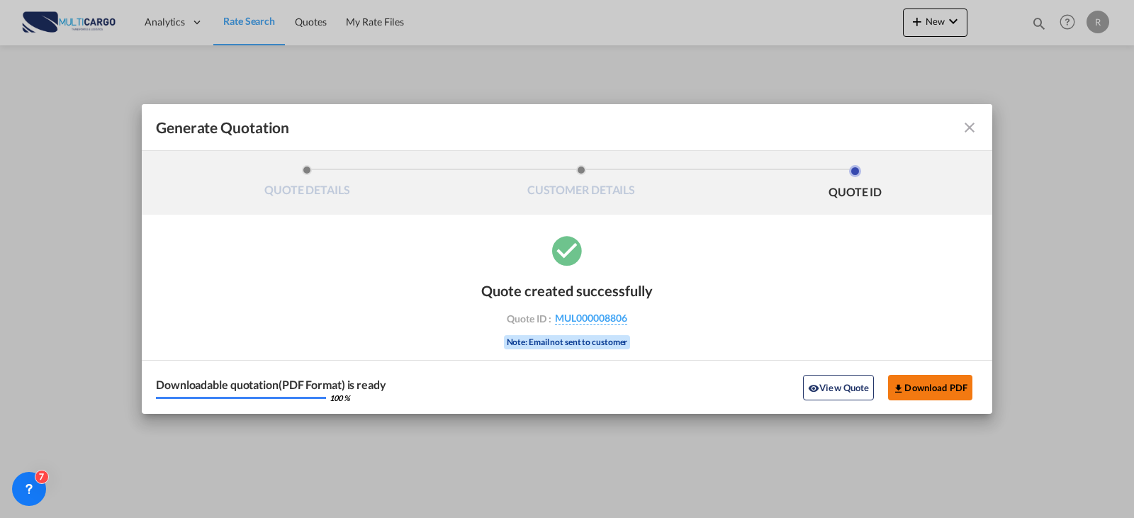
click at [910, 391] on button "Download PDF" at bounding box center [930, 388] width 84 height 26
click at [969, 133] on md-icon "icon-close fg-AAA8AD cursor m-0" at bounding box center [969, 127] width 17 height 17
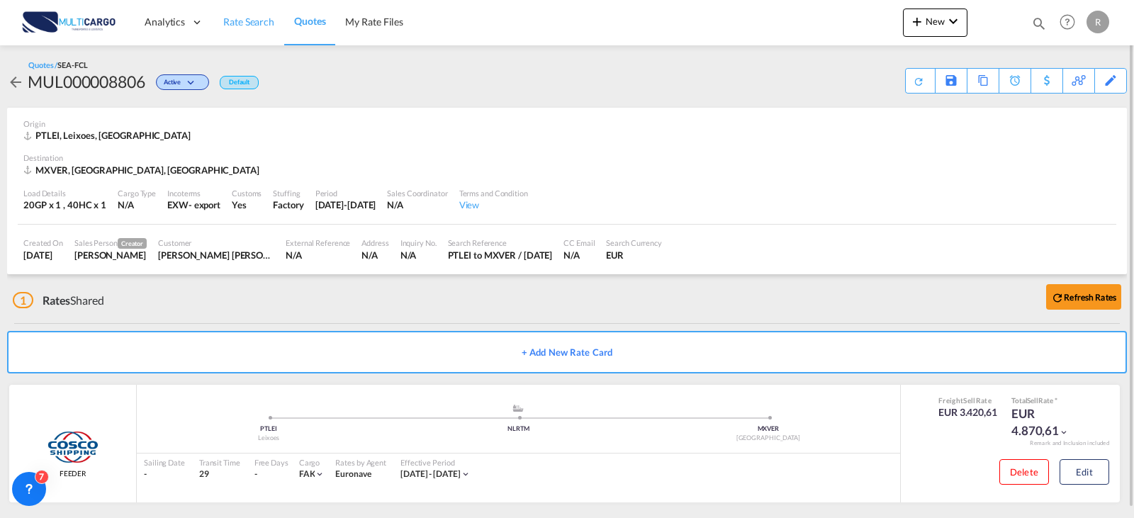
click at [248, 23] on span "Rate Search" at bounding box center [248, 22] width 51 height 12
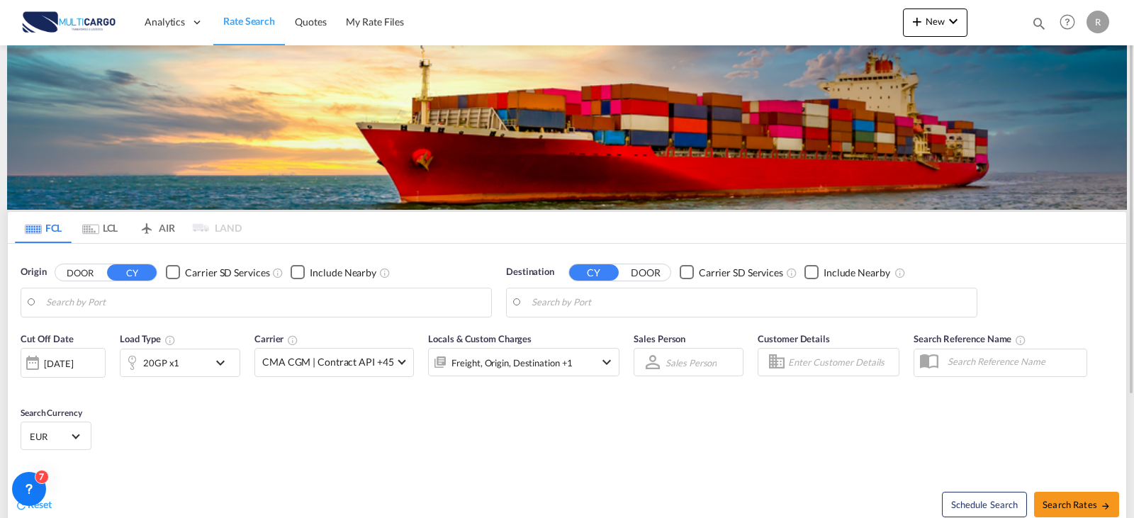
type input "Leixoes, PTLEI"
type input "[GEOGRAPHIC_DATA], MXVER"
click at [149, 312] on input "Leixoes, PTLEI" at bounding box center [265, 302] width 438 height 21
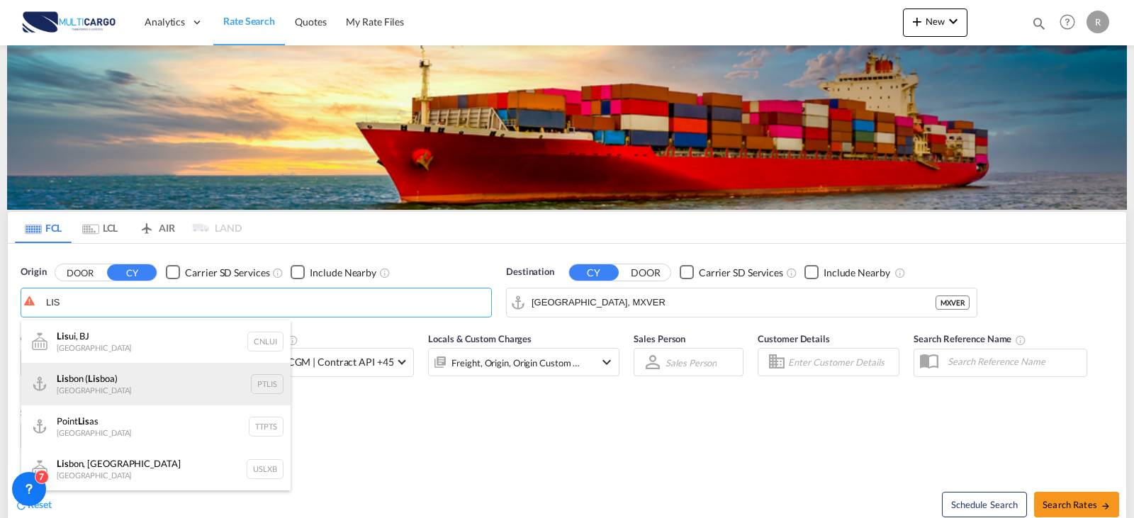
click at [98, 379] on div "Lis bon ( Lis boa) [GEOGRAPHIC_DATA] PTLIS" at bounding box center [155, 384] width 269 height 43
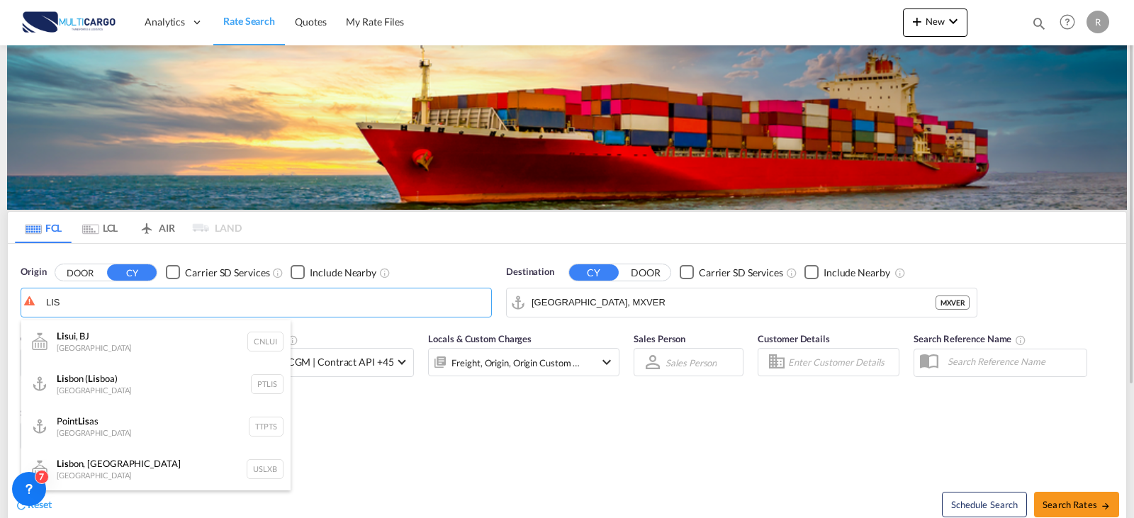
type input "[GEOGRAPHIC_DATA] ([GEOGRAPHIC_DATA]), PTLIS"
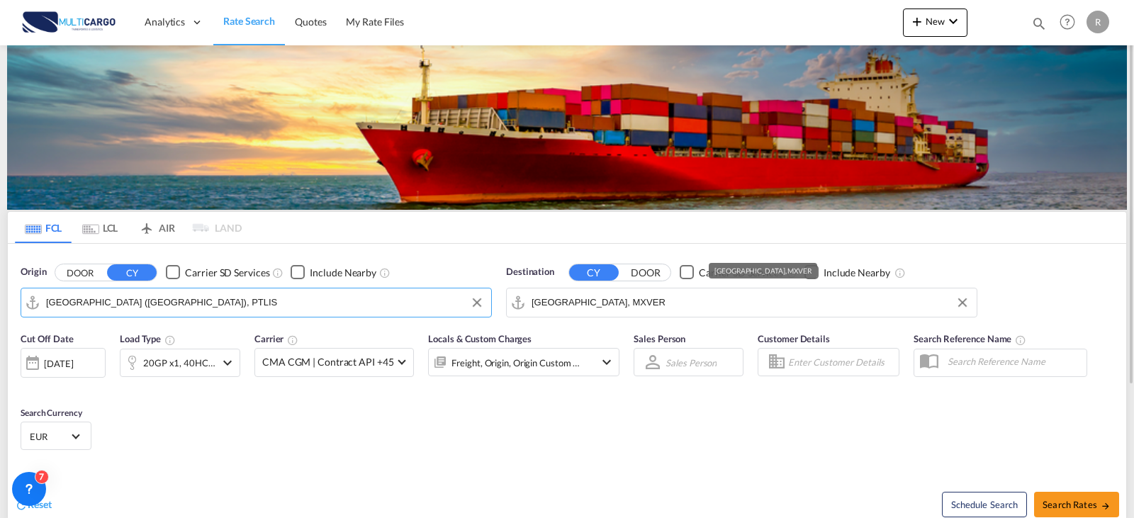
click at [627, 306] on input "[GEOGRAPHIC_DATA], MXVER" at bounding box center [751, 302] width 438 height 21
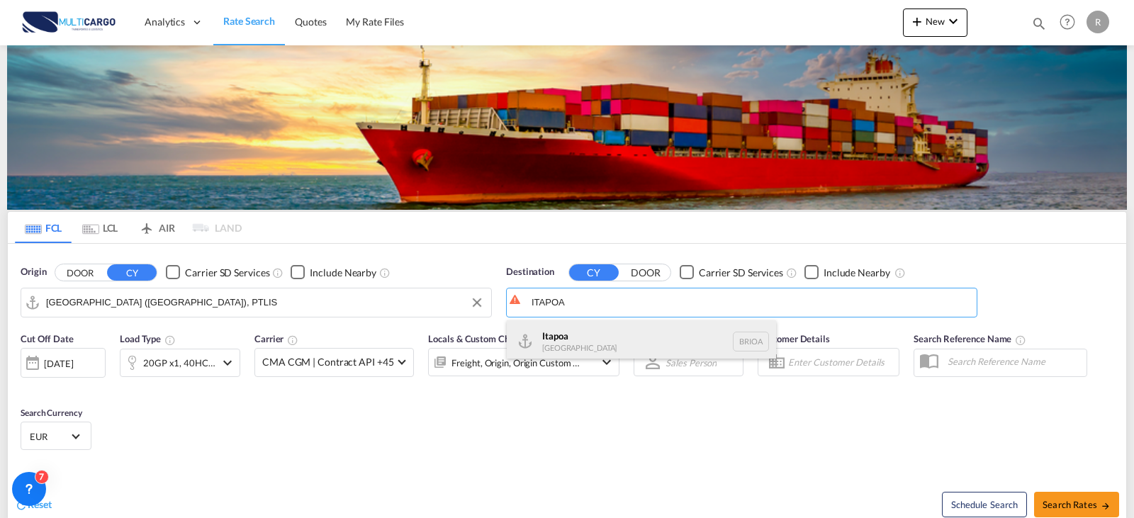
click at [589, 332] on div "Itapoa [GEOGRAPHIC_DATA] BRIOA" at bounding box center [641, 341] width 269 height 43
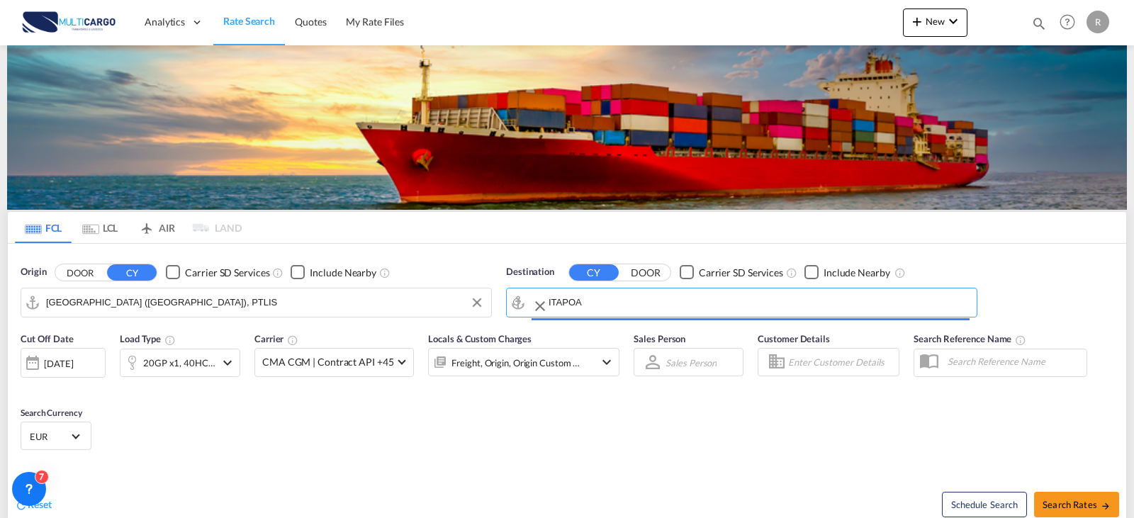
type input "Itapoa, BRIOA"
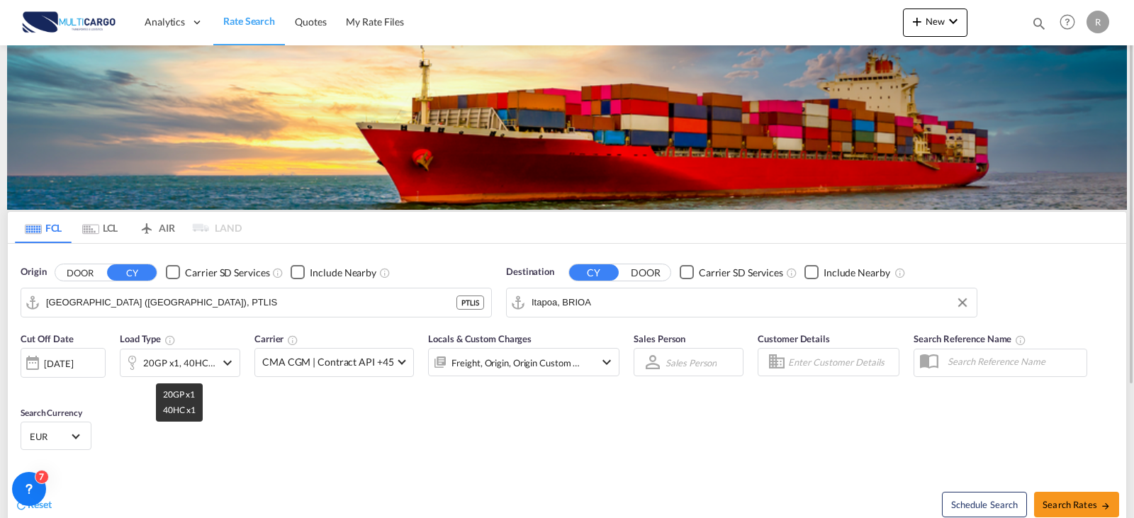
click at [189, 367] on div "20GP x1, 40HC x1" at bounding box center [179, 363] width 72 height 20
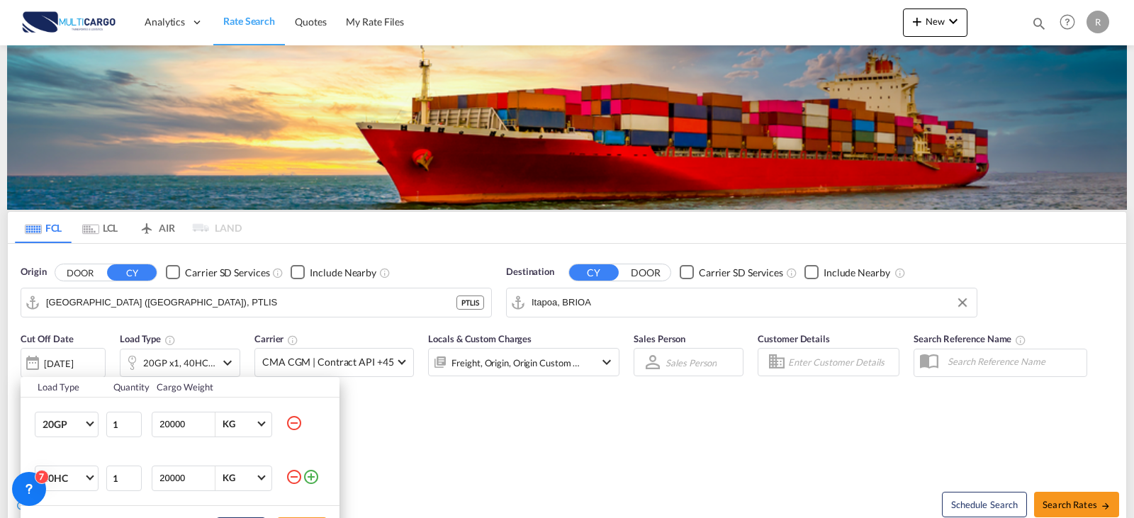
click at [495, 437] on div "Load Type Quantity Cargo Weight 20GP 20GP 40GP 40HC 45HC 20RE 40RE 40HR 20OT 40…" at bounding box center [567, 259] width 1134 height 518
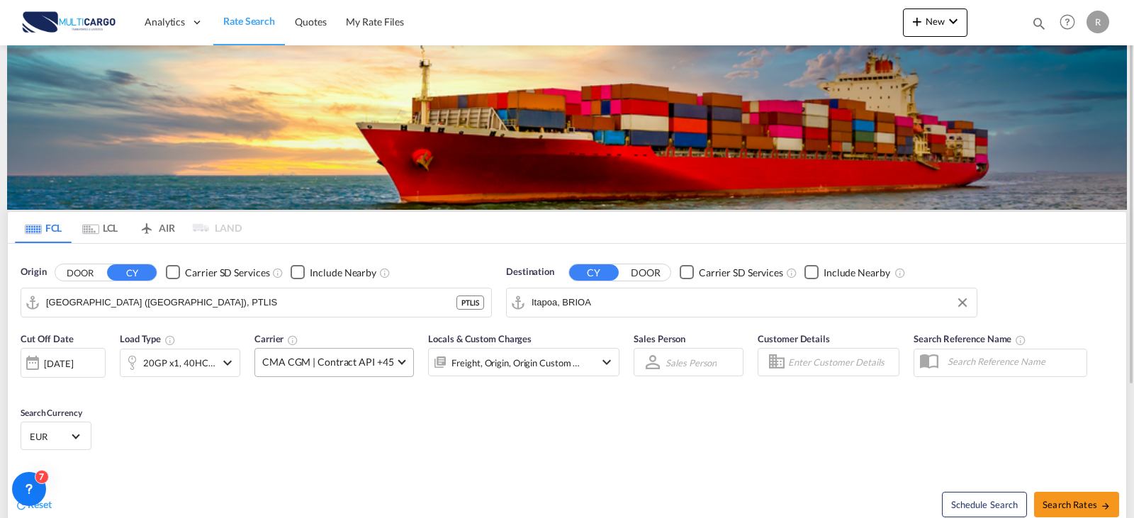
click at [381, 361] on span "CMA CGM | Contract API +45" at bounding box center [327, 362] width 131 height 14
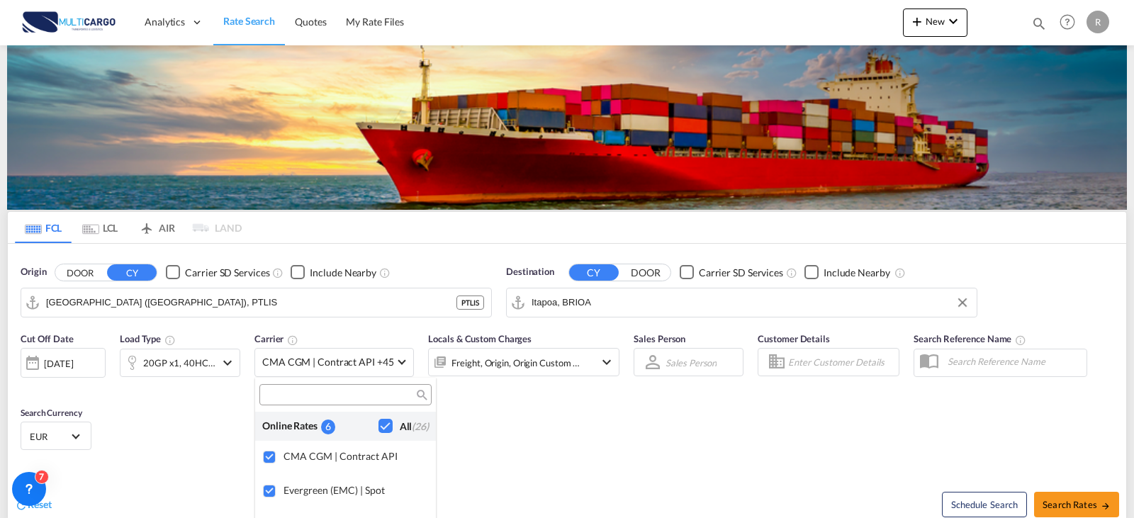
click at [382, 369] on md-backdrop at bounding box center [567, 259] width 1134 height 518
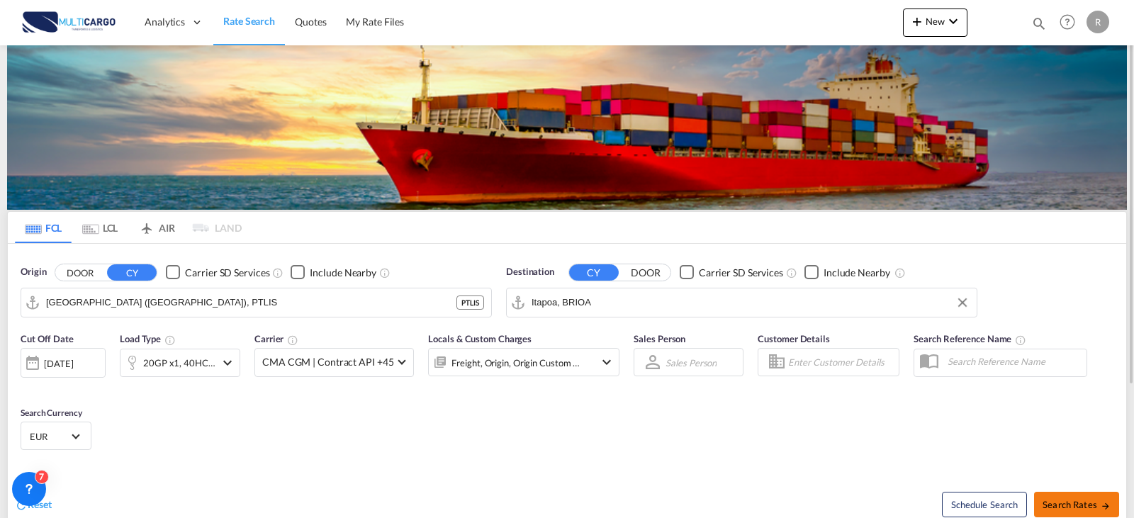
click at [1077, 497] on button "Search Rates" at bounding box center [1076, 505] width 85 height 26
type input "PTLIS to BRIOA / [DATE]"
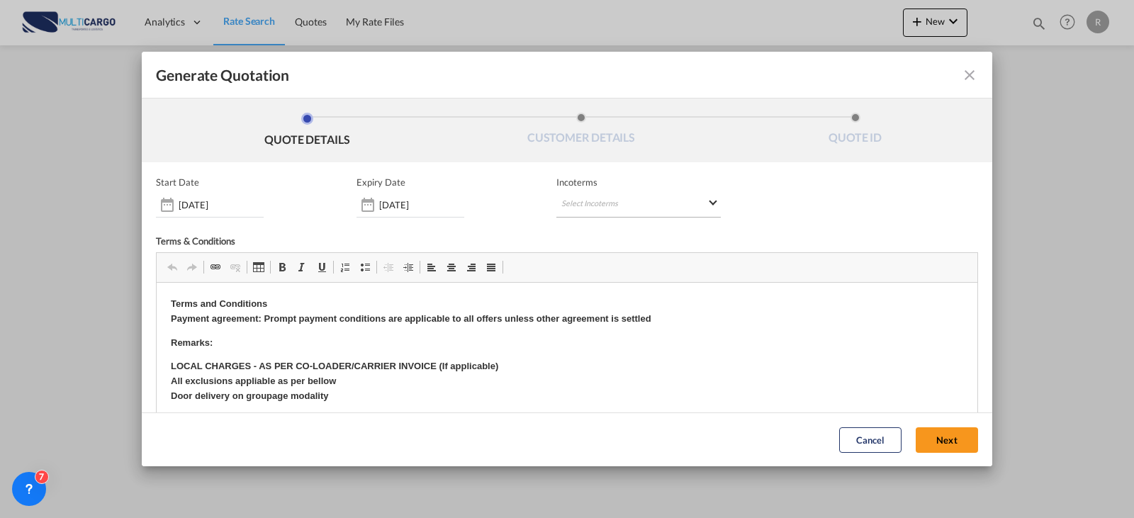
click at [561, 203] on md-select "Select Incoterms CIP - export Carriage and Insurance Paid to DPU - export Deliv…" at bounding box center [638, 205] width 164 height 26
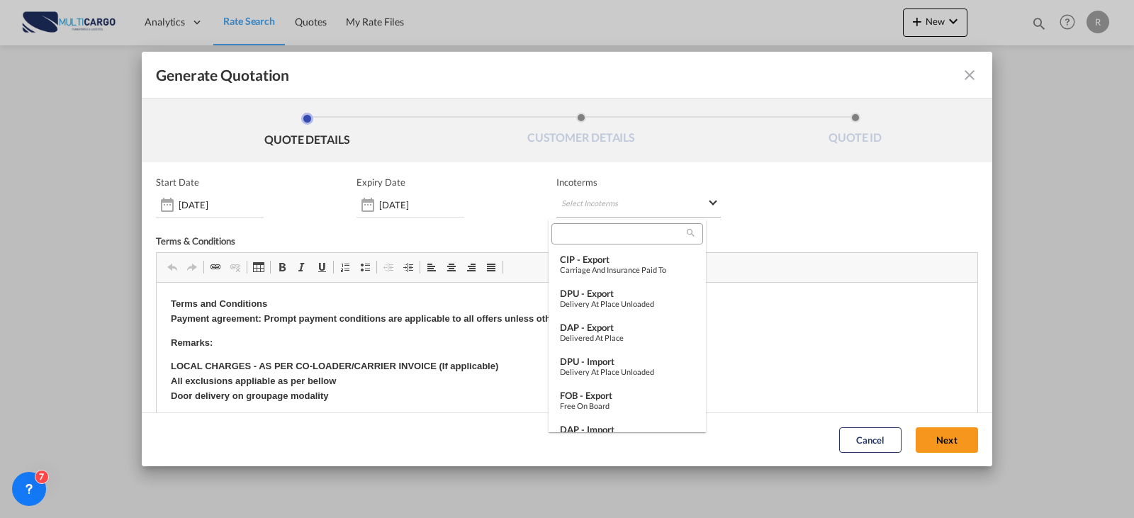
type md-option "[object Object]"
click at [632, 393] on div "FOB - export" at bounding box center [627, 395] width 135 height 11
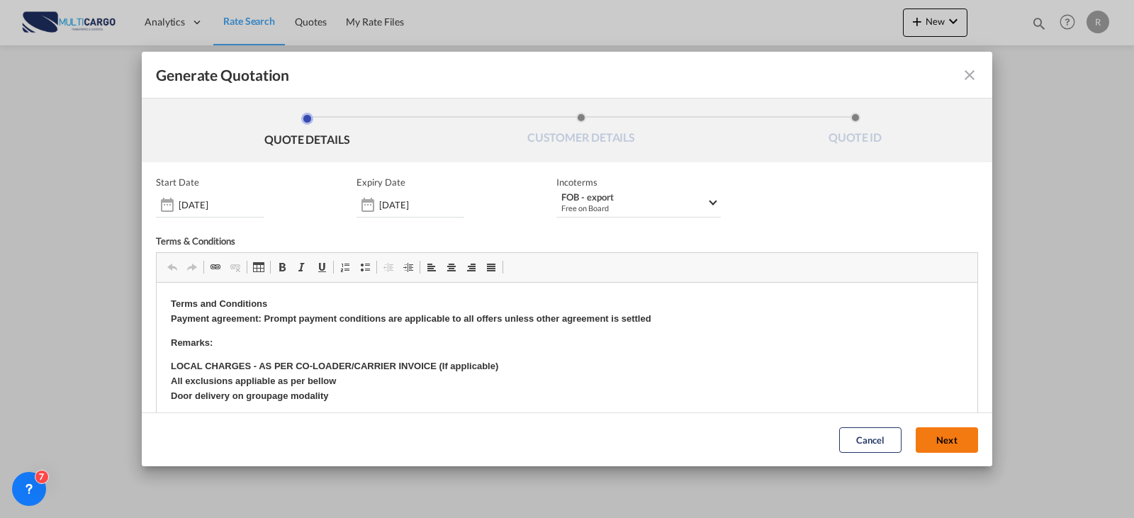
click at [934, 437] on button "Next" at bounding box center [947, 440] width 62 height 26
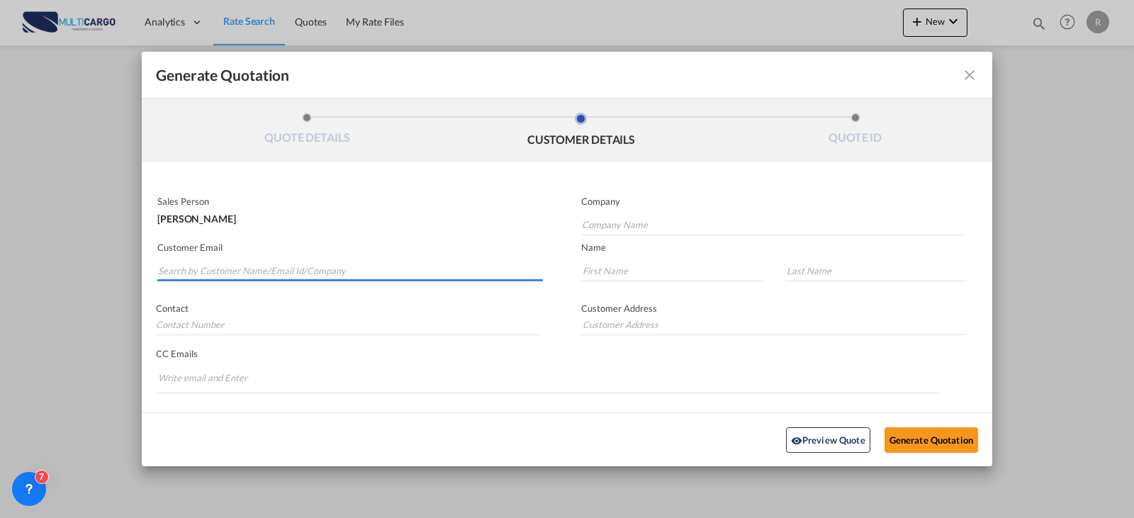
click at [247, 279] on md-autocomplete-wrap "Generate QuotationQUOTE ..." at bounding box center [350, 267] width 386 height 28
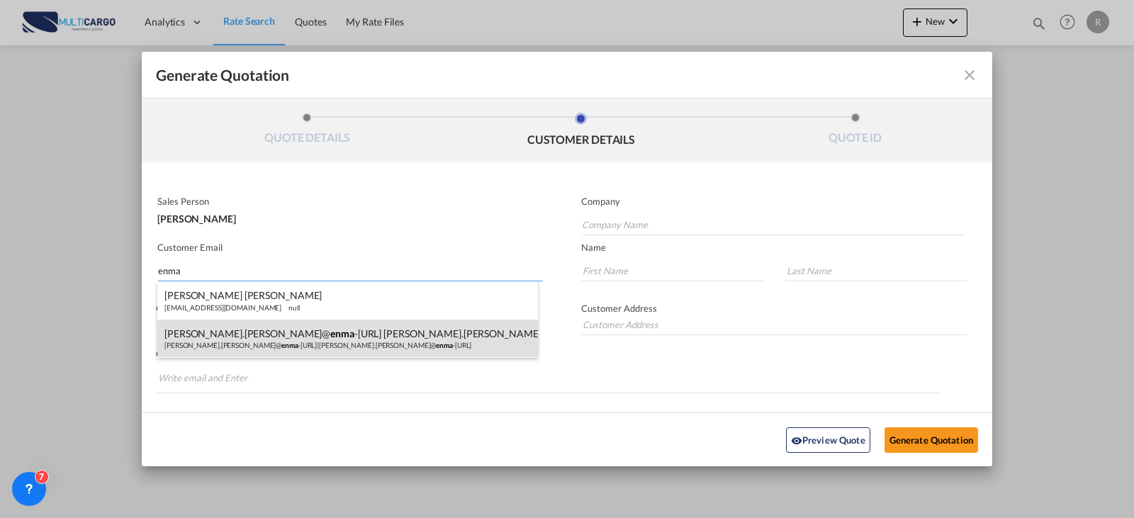
type input "enma"
click at [274, 325] on div "[PERSON_NAME].[PERSON_NAME]@ [PERSON_NAME] -[URL] [PERSON_NAME].[PERSON_NAME]@ …" at bounding box center [347, 339] width 381 height 38
type input "[PERSON_NAME][EMAIL_ADDRESS][PERSON_NAME][PERSON_NAME][DOMAIN_NAME]"
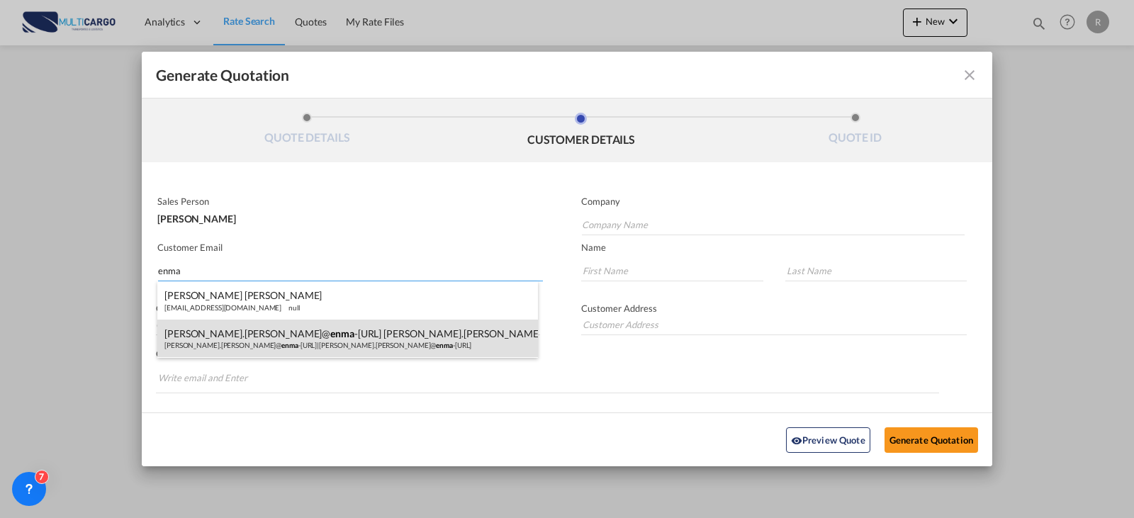
type input "[PERSON_NAME][EMAIL_ADDRESS][PERSON_NAME][PERSON_NAME][DOMAIN_NAME]"
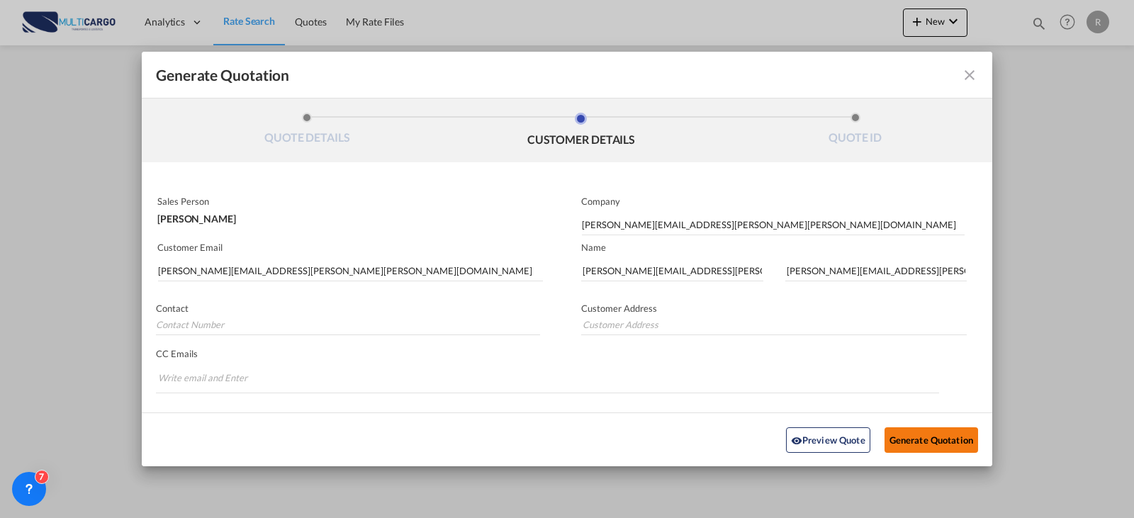
click at [941, 439] on button "Generate Quotation" at bounding box center [932, 440] width 94 height 26
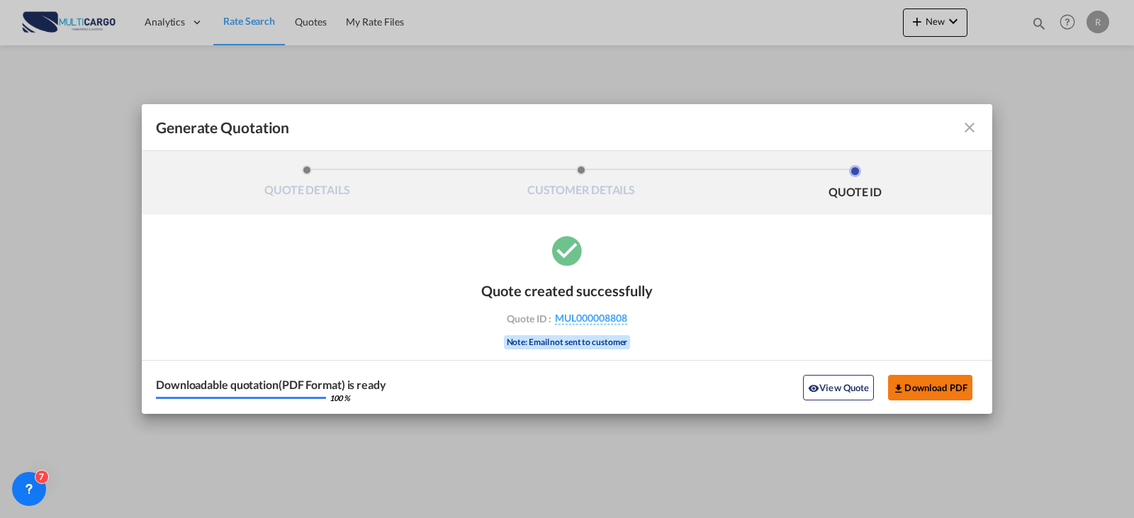
click at [937, 390] on button "Download PDF" at bounding box center [930, 388] width 84 height 26
click at [973, 129] on md-icon "icon-close fg-AAA8AD cursor m-0" at bounding box center [969, 127] width 17 height 17
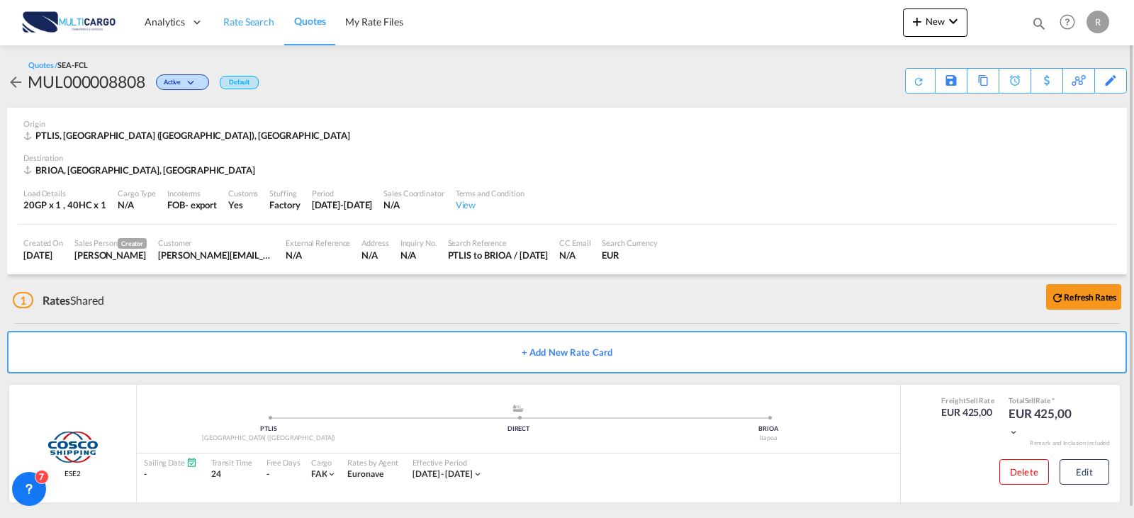
drag, startPoint x: 250, startPoint y: 16, endPoint x: 250, endPoint y: 23, distance: 7.1
click at [250, 16] on span "Rate Search" at bounding box center [248, 22] width 51 height 12
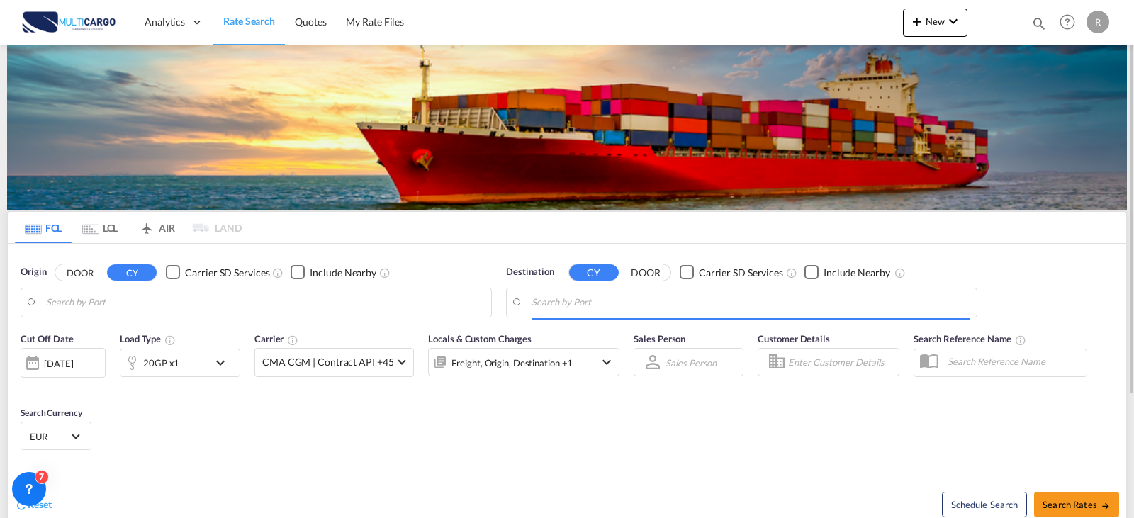
type input "[GEOGRAPHIC_DATA] ([GEOGRAPHIC_DATA]), PTLIS"
type input "Itapoa, BRIOA"
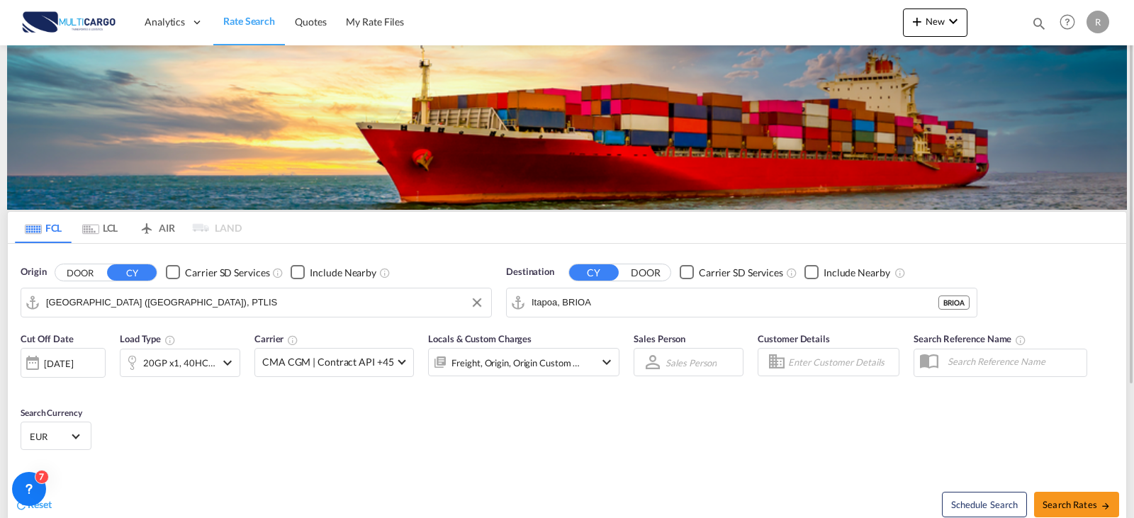
click at [152, 303] on input "[GEOGRAPHIC_DATA] ([GEOGRAPHIC_DATA]), PTLIS" at bounding box center [265, 302] width 438 height 21
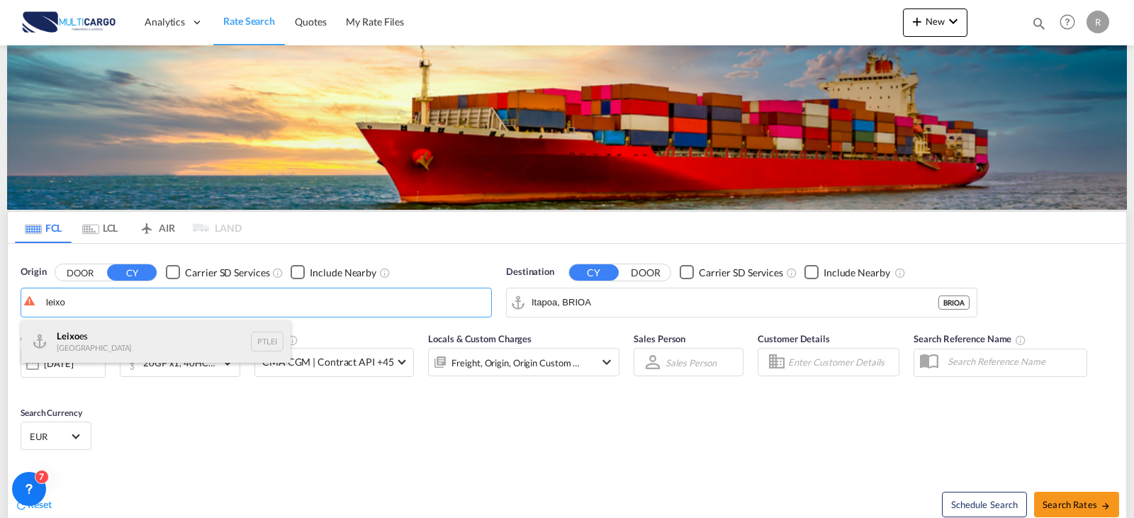
click at [78, 345] on div "Leixo es Portugal PTLEI" at bounding box center [155, 341] width 269 height 43
type input "Leixoes, PTLEI"
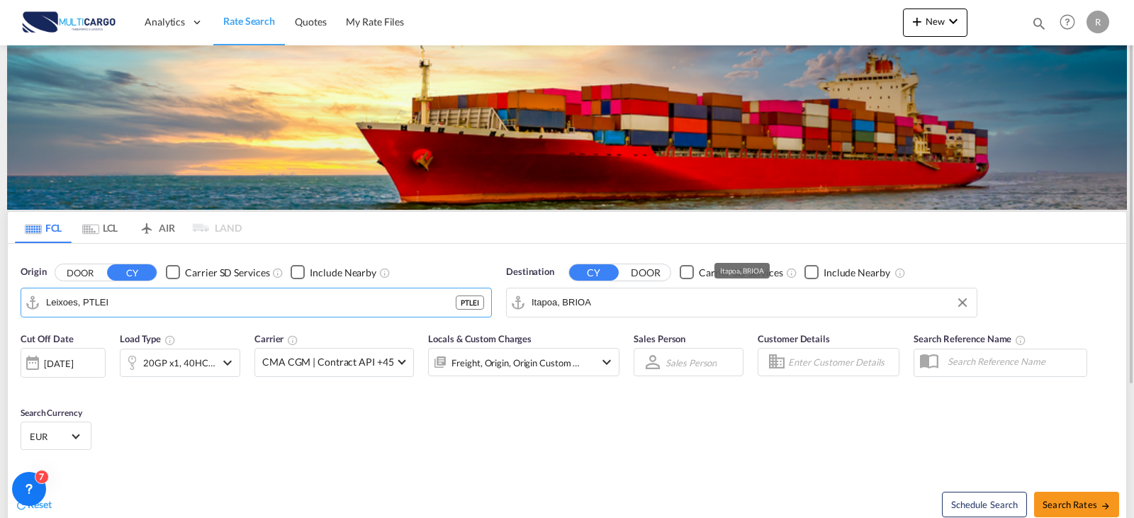
click at [702, 298] on input "Itapoa, BRIOA" at bounding box center [751, 302] width 438 height 21
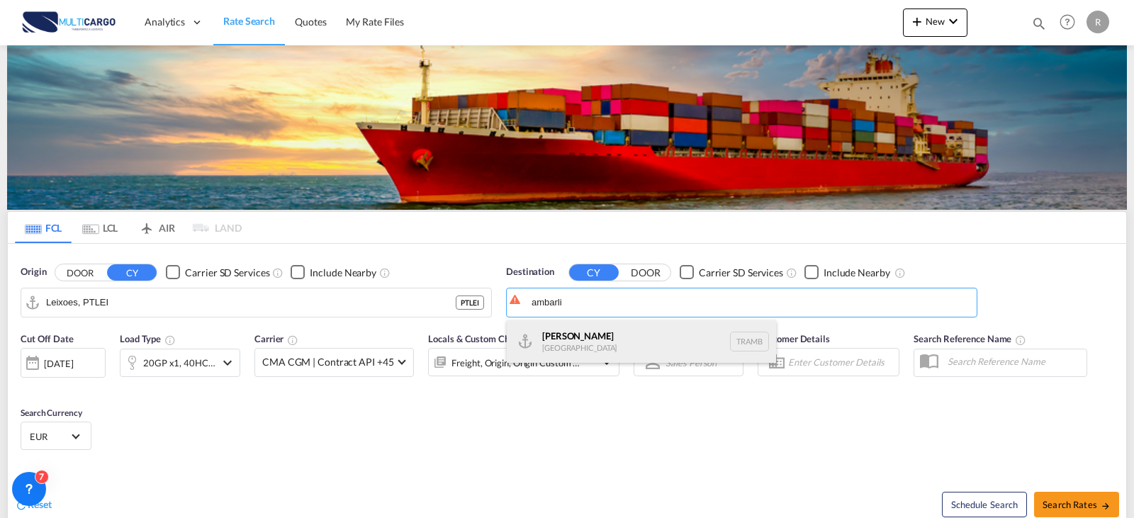
click at [595, 342] on div "Ambarli [GEOGRAPHIC_DATA] TRAMB" at bounding box center [641, 341] width 269 height 43
type input "Ambarli, TRAMB"
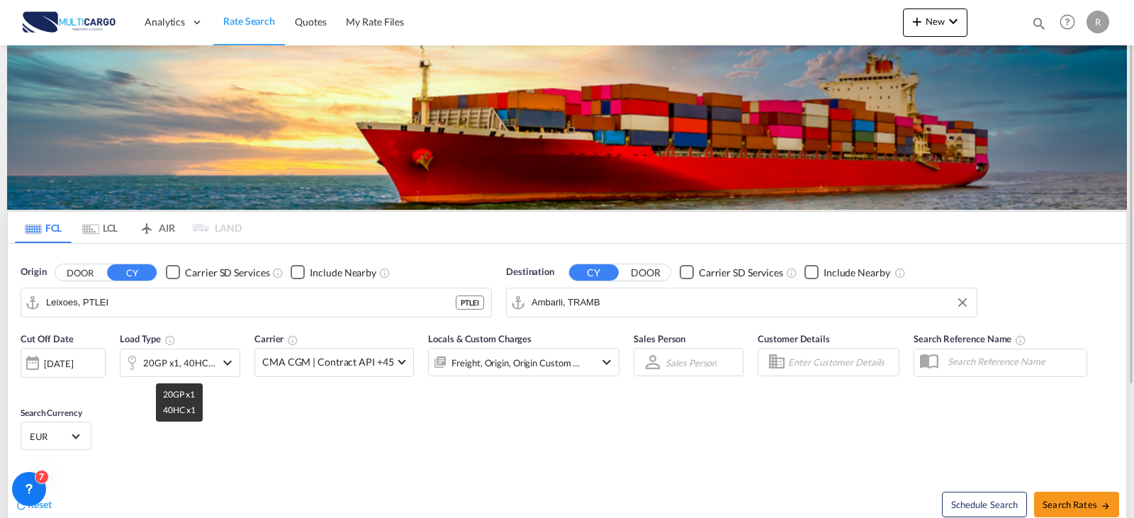
click at [164, 364] on div "20GP x1, 40HC x1" at bounding box center [179, 363] width 72 height 20
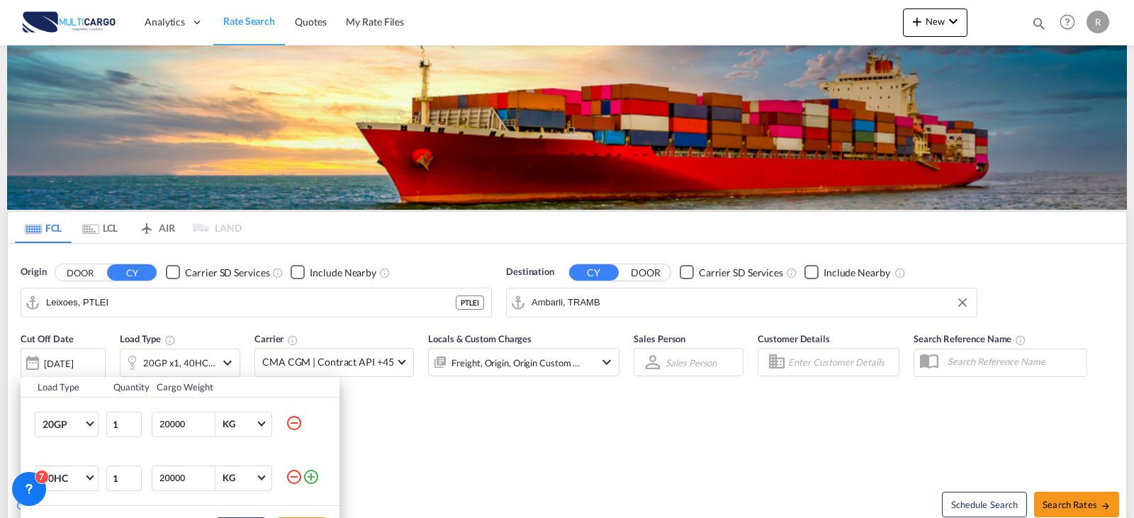
click at [292, 425] on md-icon "icon-minus-circle-outline" at bounding box center [294, 423] width 17 height 17
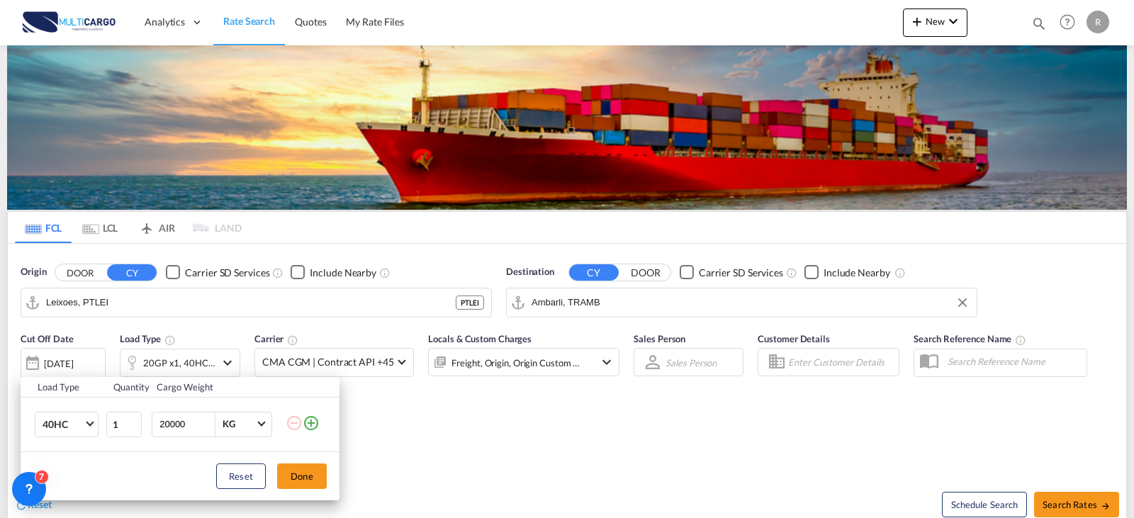
click at [1109, 498] on div "Load Type Quantity Cargo Weight 40HC 20GP 40GP 40HC 45HC 20RE 40RE 40HR 20OT 40…" at bounding box center [567, 259] width 1134 height 518
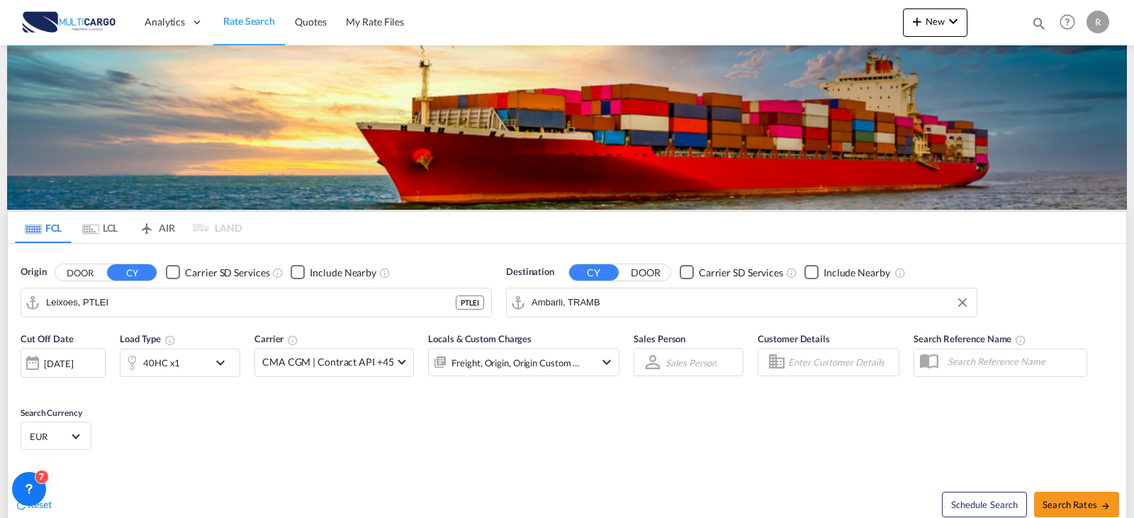
click at [1109, 499] on span "Search Rates" at bounding box center [1077, 504] width 68 height 11
type input "PTLEI to TRAMB / [DATE]"
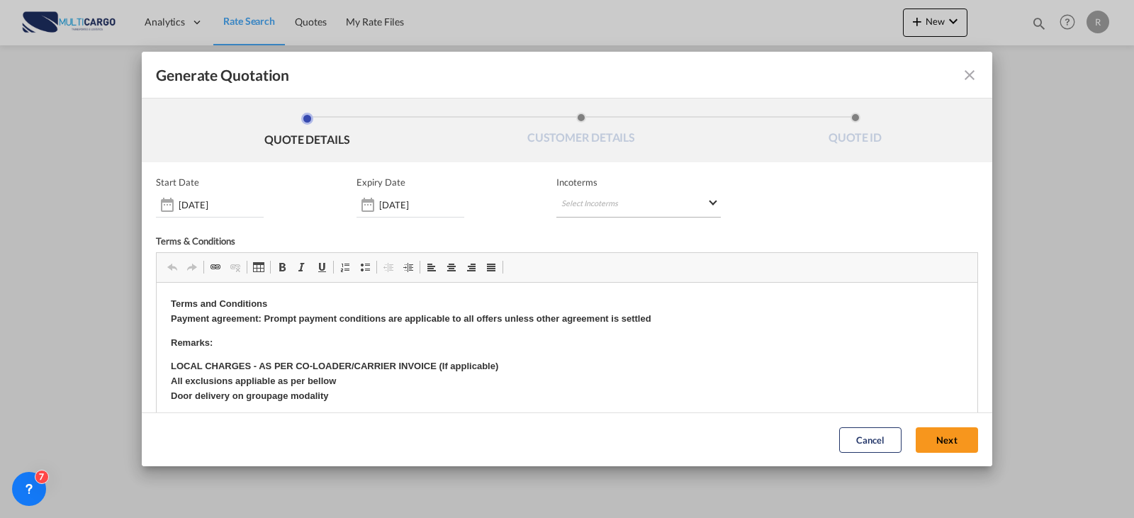
click at [574, 204] on md-select "Select Incoterms CIP - export Carriage and Insurance Paid to DPU - export Deliv…" at bounding box center [638, 205] width 164 height 26
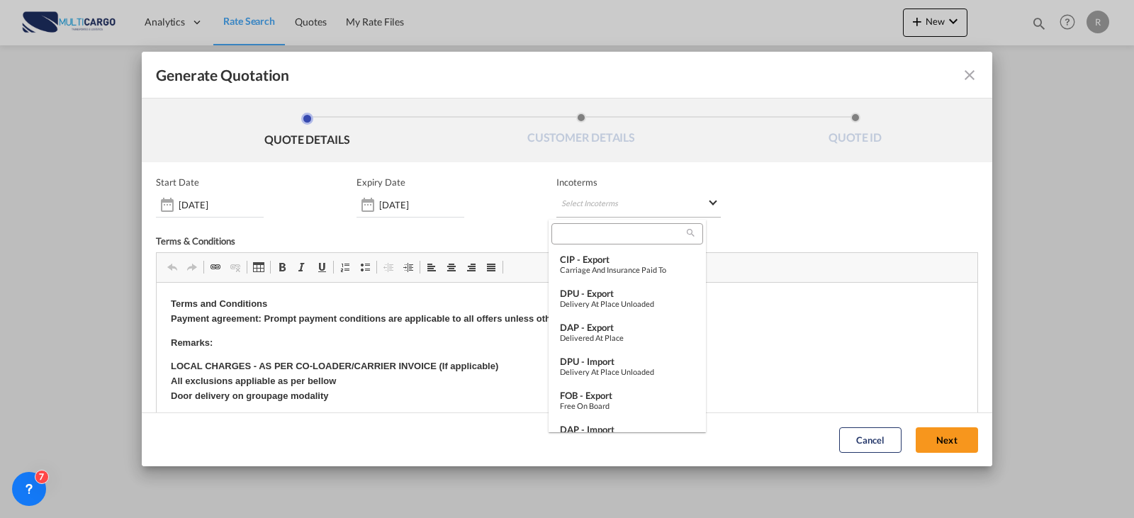
type md-option "[object Object]"
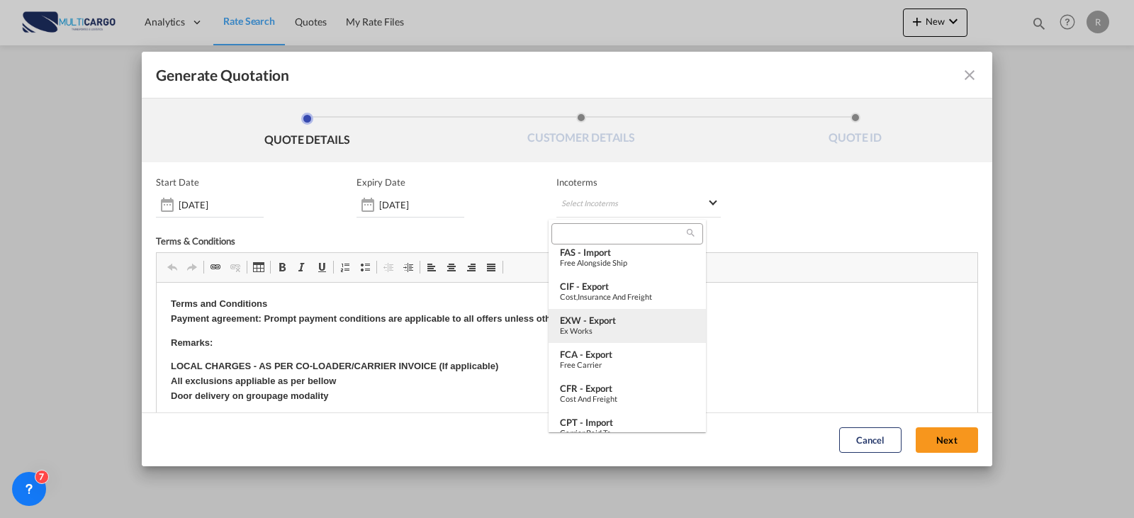
click at [625, 318] on div "EXW - export" at bounding box center [627, 320] width 135 height 11
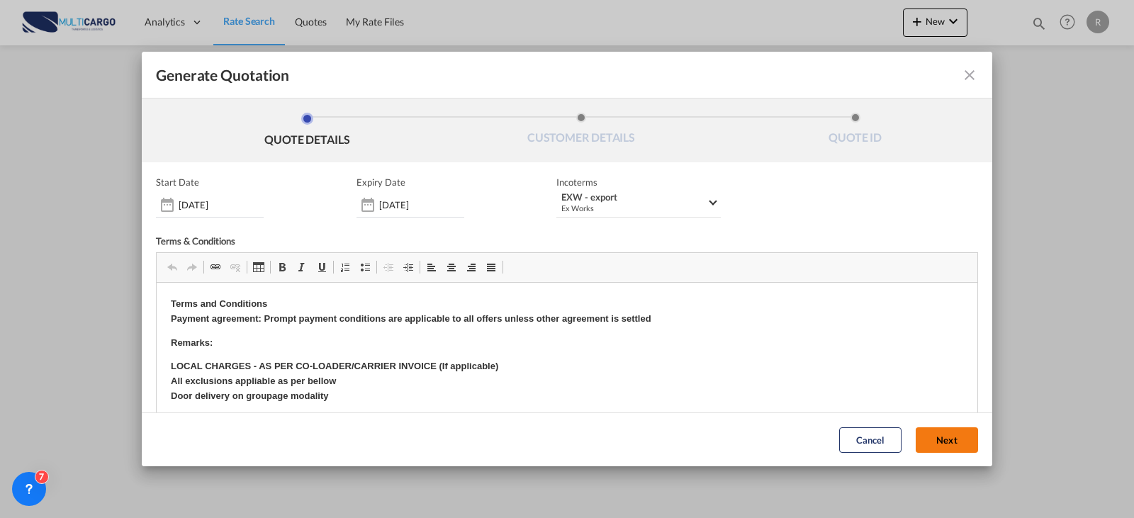
click at [931, 449] on button "Next" at bounding box center [947, 440] width 62 height 26
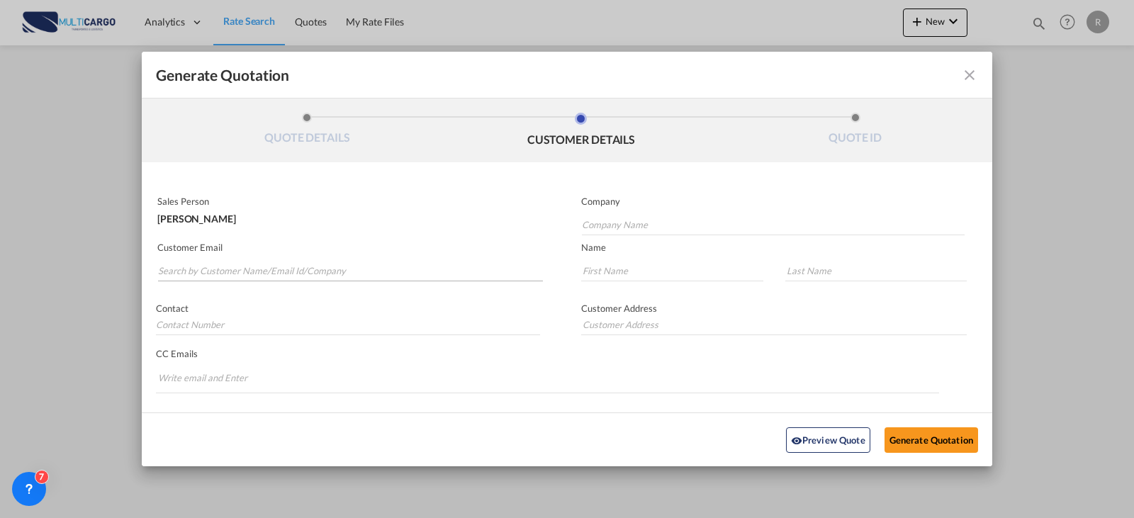
click at [385, 265] on md-autocomplete-wrap "Generate QuotationQUOTE ..." at bounding box center [350, 267] width 386 height 28
click at [384, 269] on input "Search by Customer Name/Email Id/Company" at bounding box center [350, 270] width 385 height 21
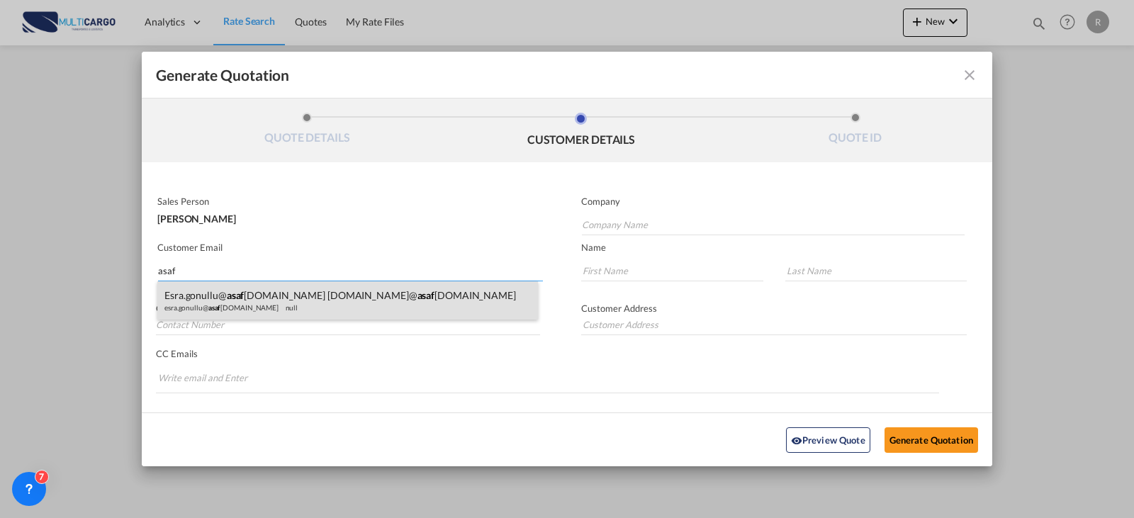
type input "asaf"
click at [334, 289] on div "esra.gonullu@ asaf [DOMAIN_NAME] [DOMAIN_NAME]@ asaf [DOMAIN_NAME] [DOMAIN_NAME…" at bounding box center [347, 300] width 381 height 38
type input "[EMAIL_ADDRESS][DOMAIN_NAME]"
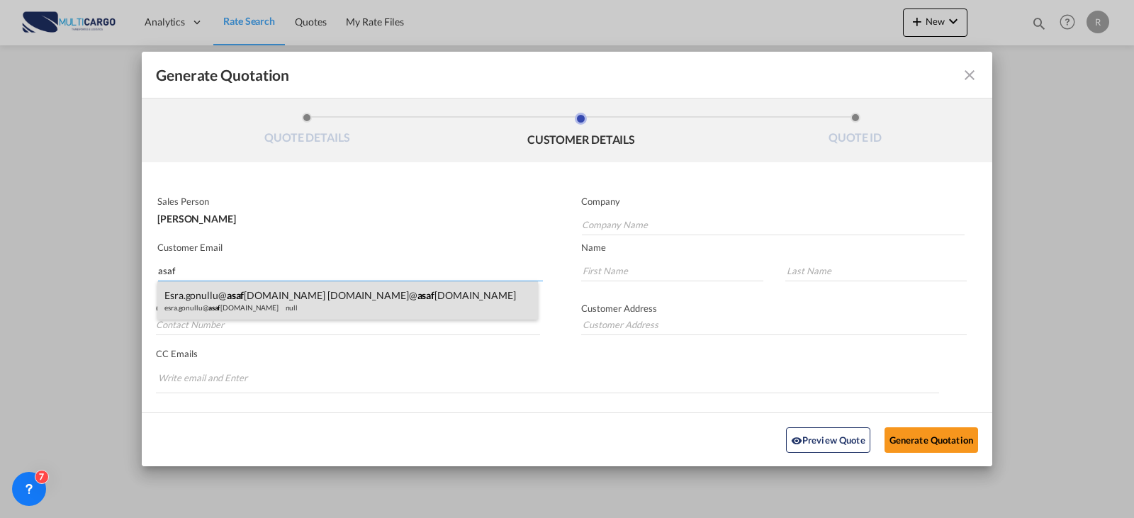
type input "[EMAIL_ADDRESS][DOMAIN_NAME]"
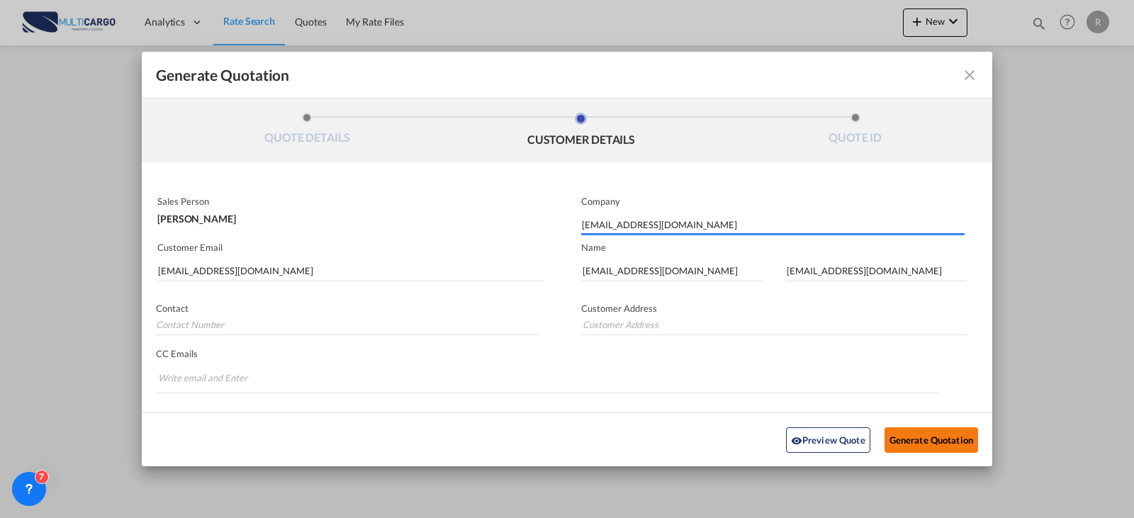
click at [913, 448] on button "Generate Quotation" at bounding box center [932, 440] width 94 height 26
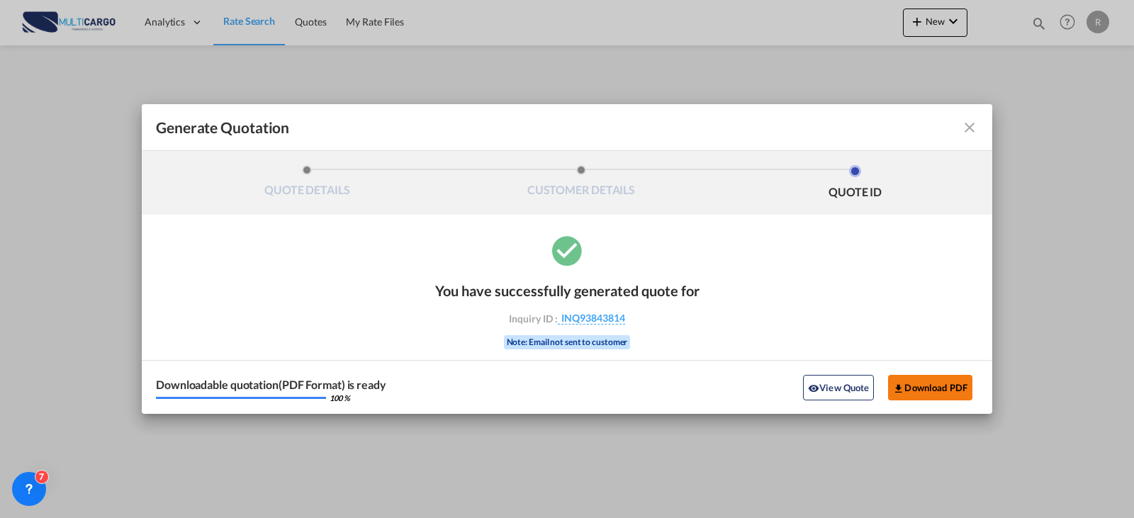
click at [923, 390] on button "Download PDF" at bounding box center [930, 388] width 84 height 26
click at [963, 133] on md-icon "icon-close fg-AAA8AD cursor m-0" at bounding box center [969, 127] width 17 height 17
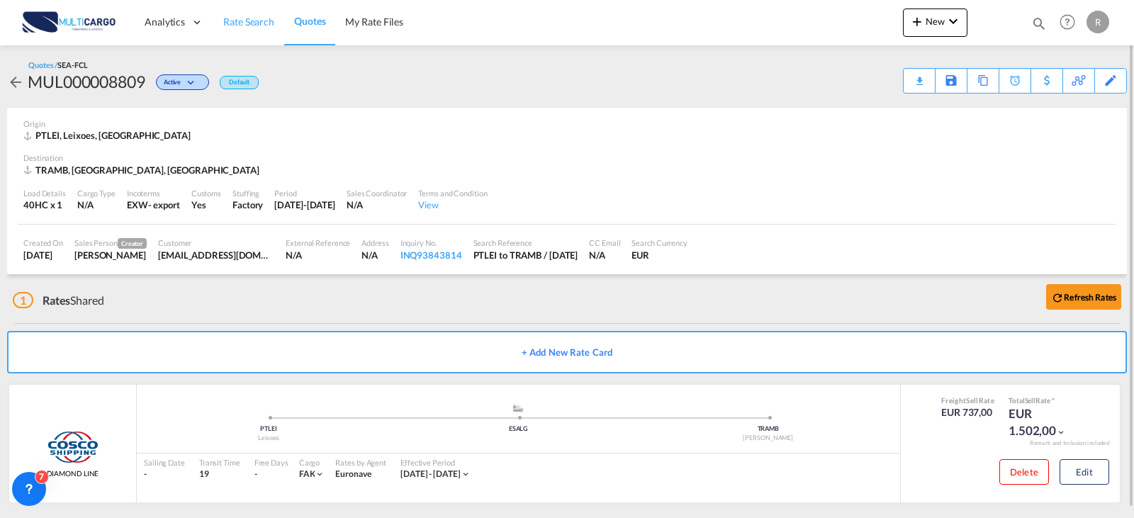
click at [238, 13] on link "Rate Search" at bounding box center [248, 22] width 71 height 46
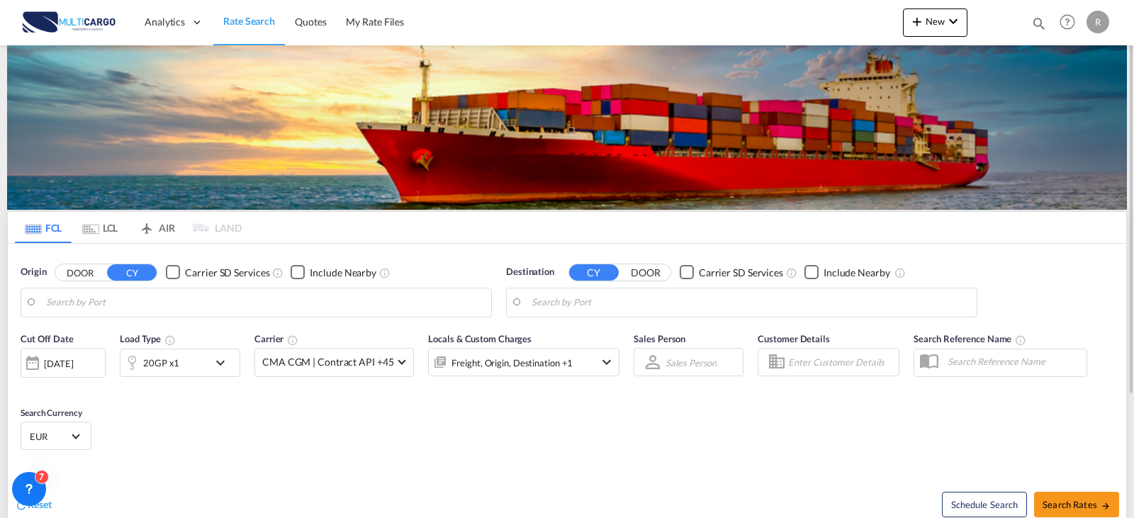
type input "Leixoes, PTLEI"
type input "Ambarli, TRAMB"
click at [308, 308] on input "Leixoes, PTLEI" at bounding box center [265, 302] width 438 height 21
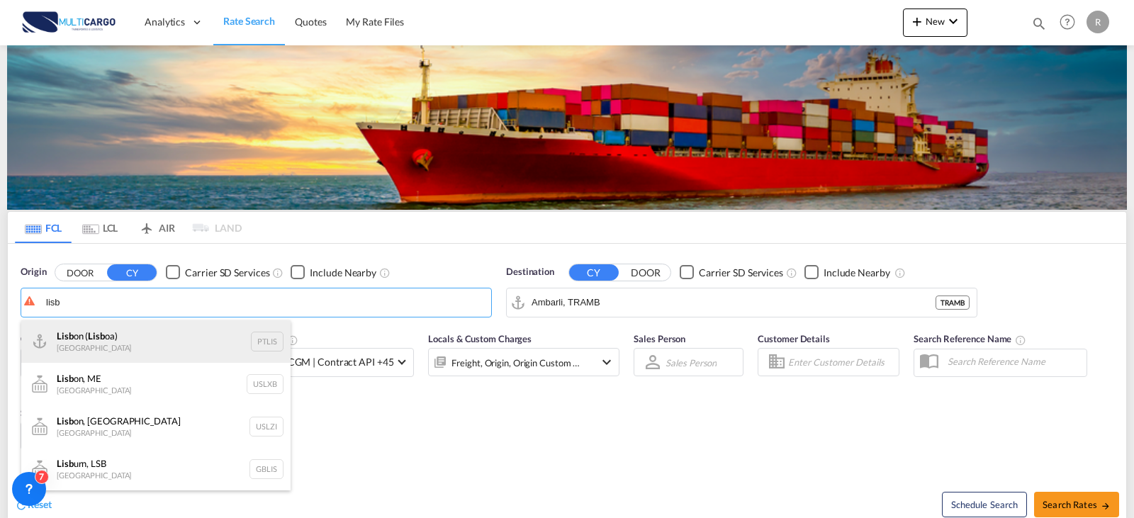
click at [104, 345] on div "Lisb on ( Lisb oa) Portugal PTLIS" at bounding box center [155, 341] width 269 height 43
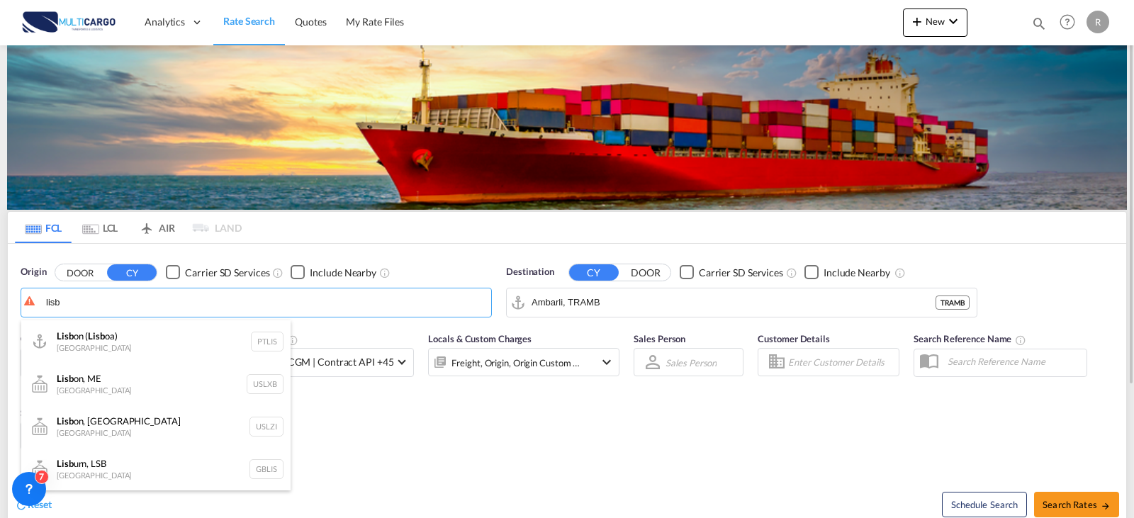
type input "[GEOGRAPHIC_DATA] ([GEOGRAPHIC_DATA]), PTLIS"
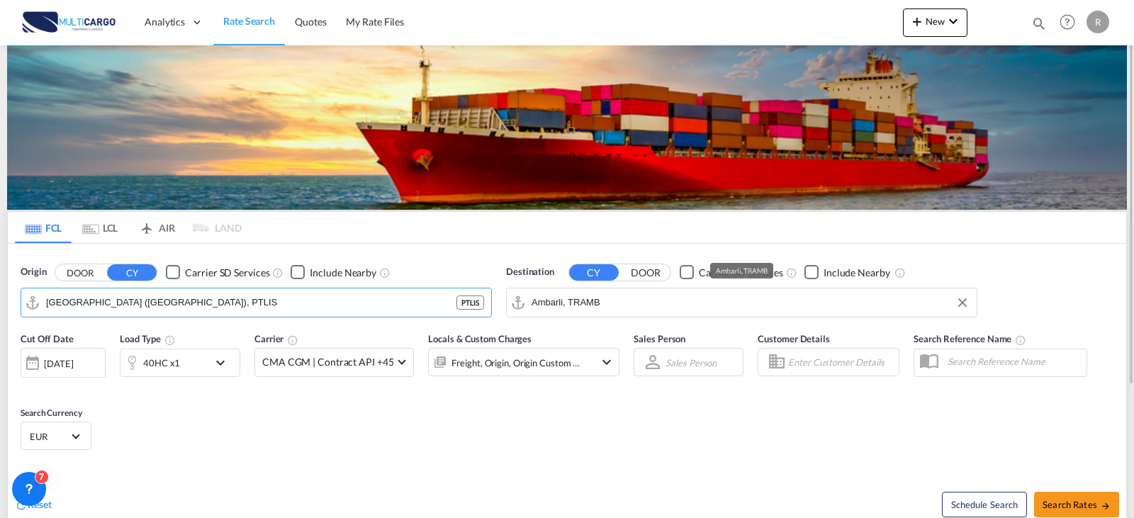
click at [596, 305] on input "Ambarli, TRAMB" at bounding box center [751, 302] width 438 height 21
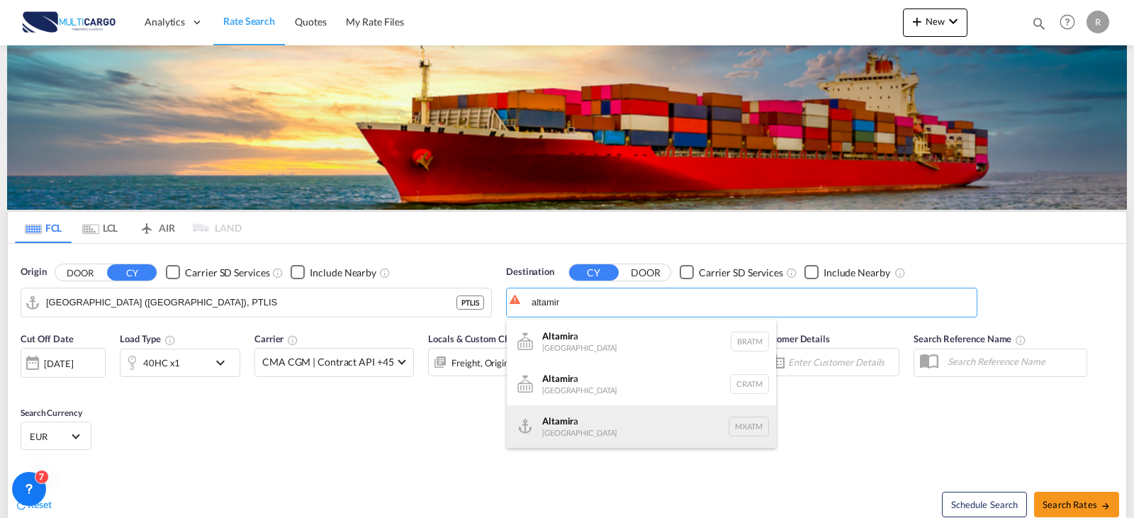
click at [600, 422] on div "Altamir a [GEOGRAPHIC_DATA] MXATM" at bounding box center [641, 426] width 269 height 43
type input "Altamira, MXATM"
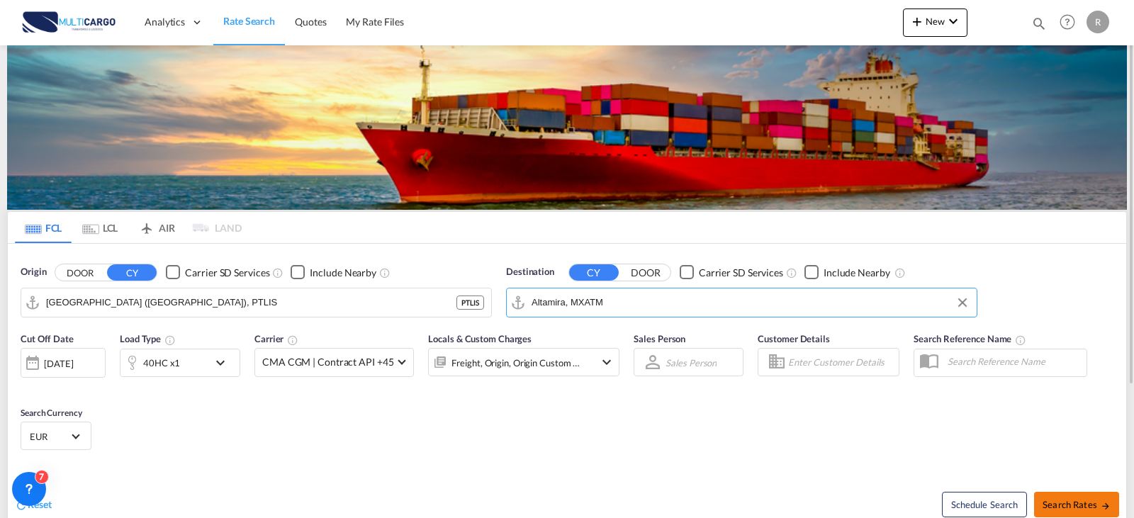
click at [1082, 499] on span "Search Rates" at bounding box center [1077, 504] width 68 height 11
type input "PTLIS to MXATM / [DATE]"
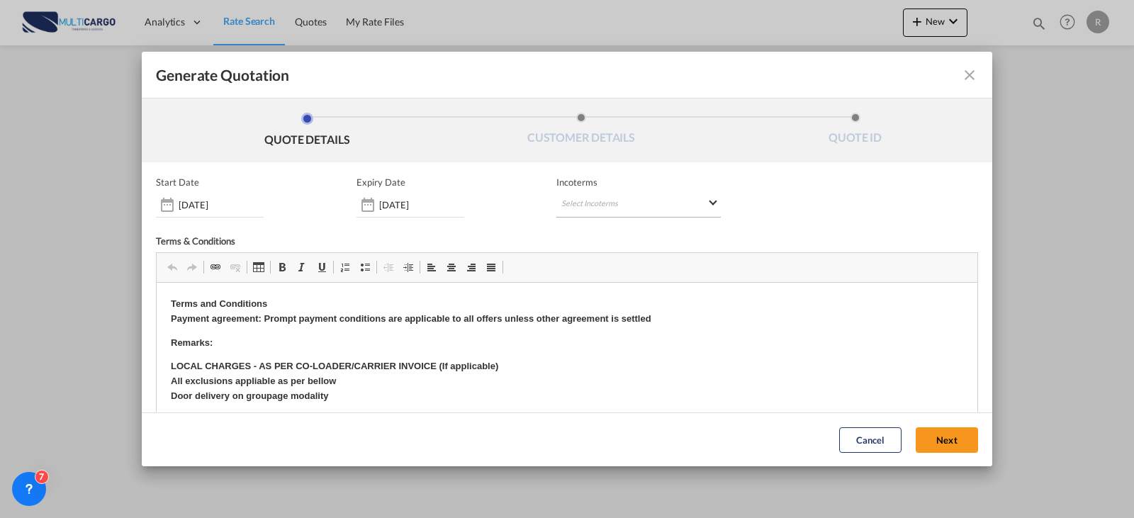
click at [601, 194] on md-select "Select Incoterms CIP - export Carriage and Insurance Paid to DPU - export Deliv…" at bounding box center [638, 205] width 164 height 26
type md-option "[object Object]"
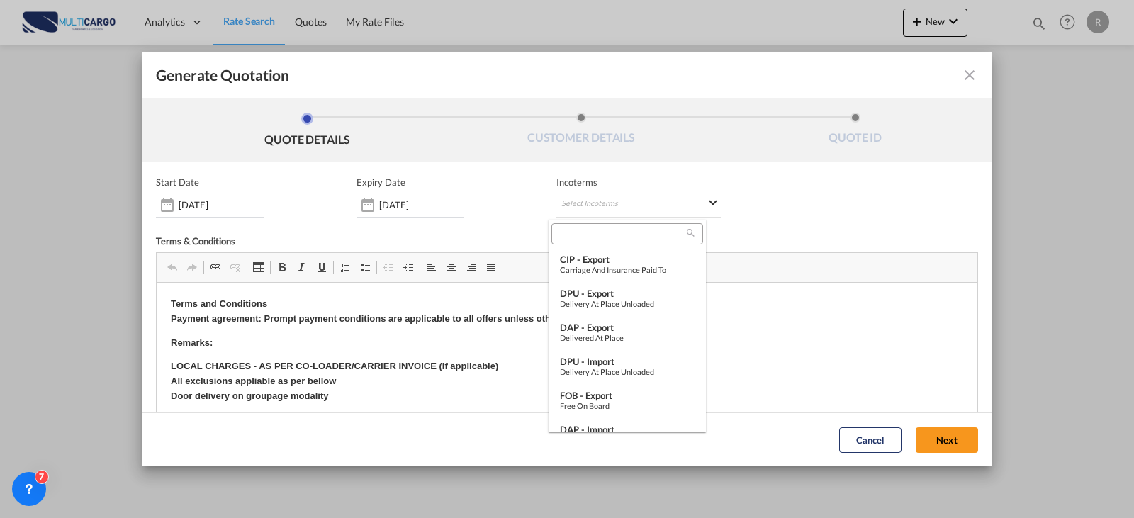
type md-option "[object Object]"
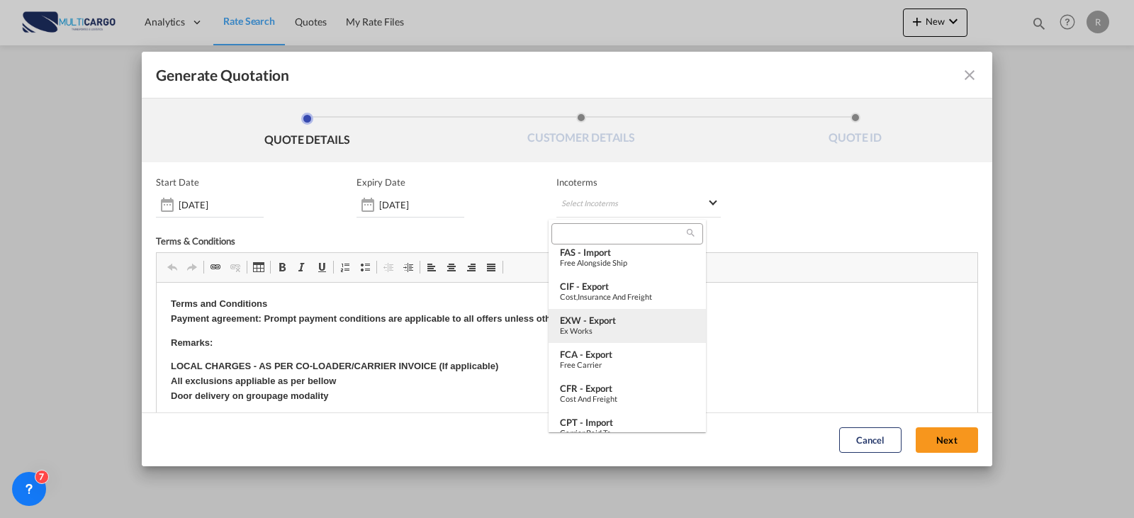
click at [615, 325] on div "EXW - export" at bounding box center [627, 320] width 135 height 11
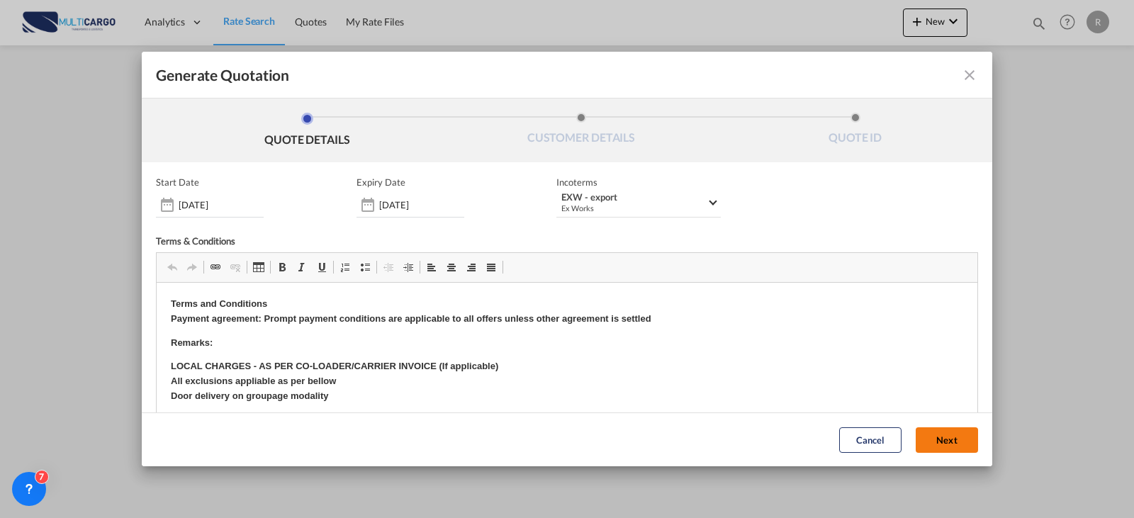
click at [929, 443] on button "Next" at bounding box center [947, 440] width 62 height 26
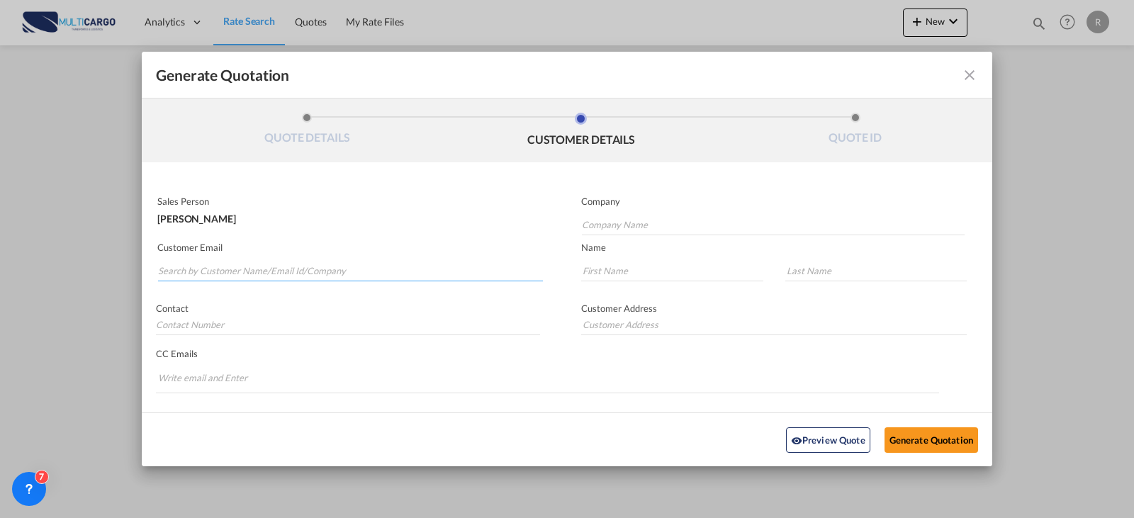
click at [317, 275] on input "Search by Customer Name/Email Id/Company" at bounding box center [350, 270] width 385 height 21
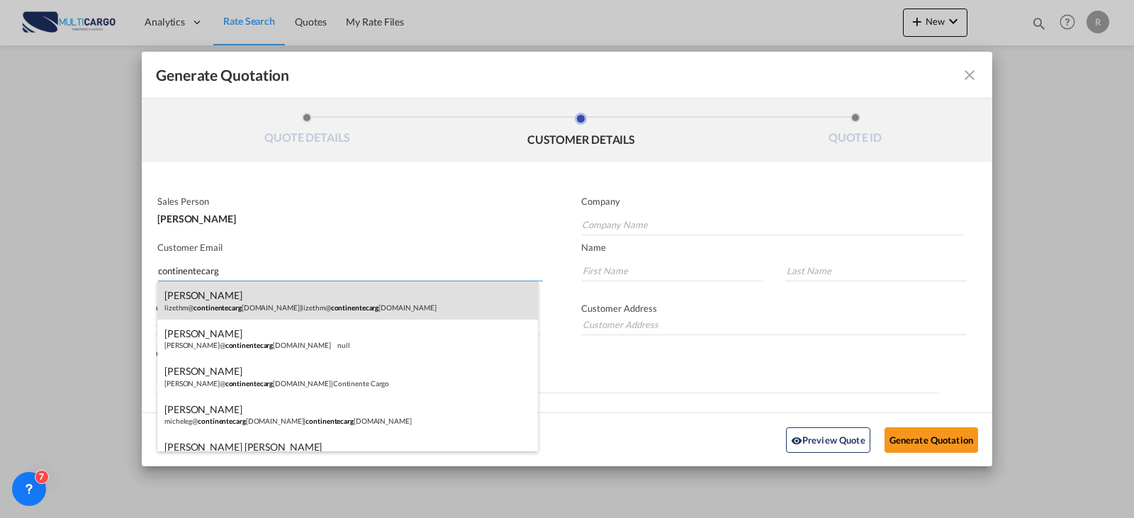
type input "continentecarg"
click at [316, 308] on div "[PERSON_NAME] lizethm@ continentecarg [DOMAIN_NAME] | lizethm@ continentecarg […" at bounding box center [347, 300] width 381 height 38
type input "[EMAIL_ADDRESS][DOMAIN_NAME]"
type input "[PERSON_NAME]"
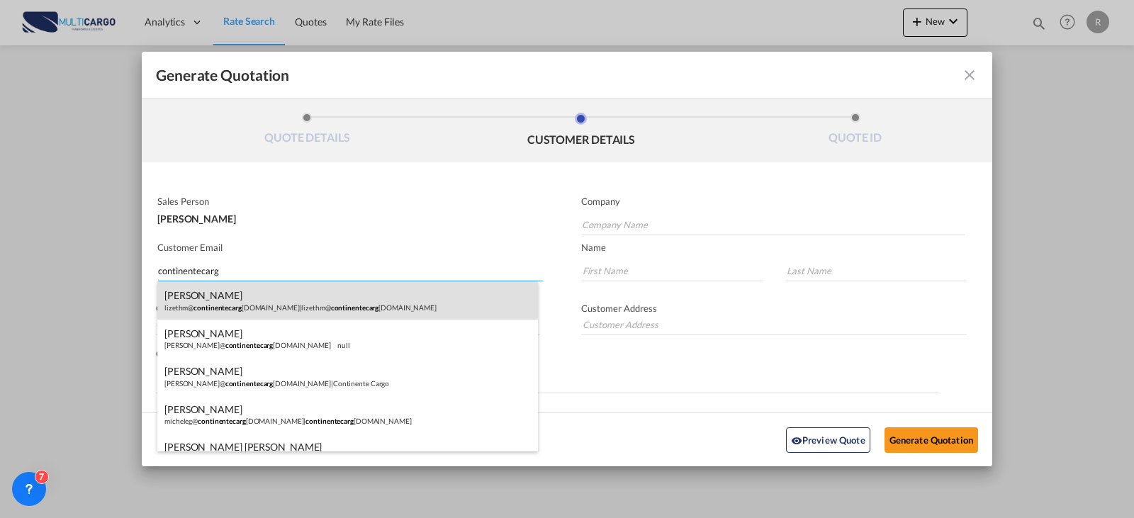
type input "[PERSON_NAME]"
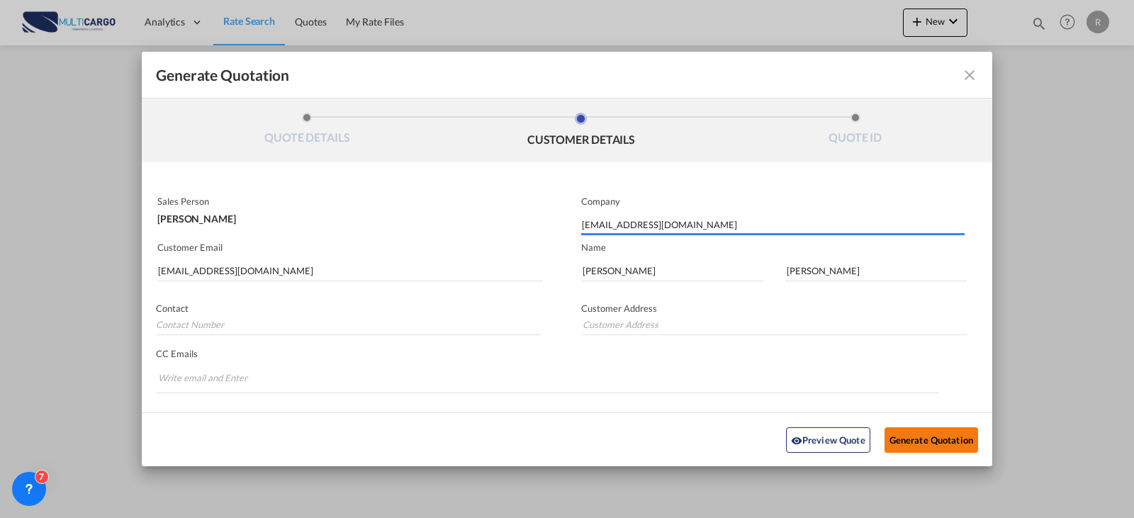
click at [888, 432] on button "Generate Quotation" at bounding box center [932, 440] width 94 height 26
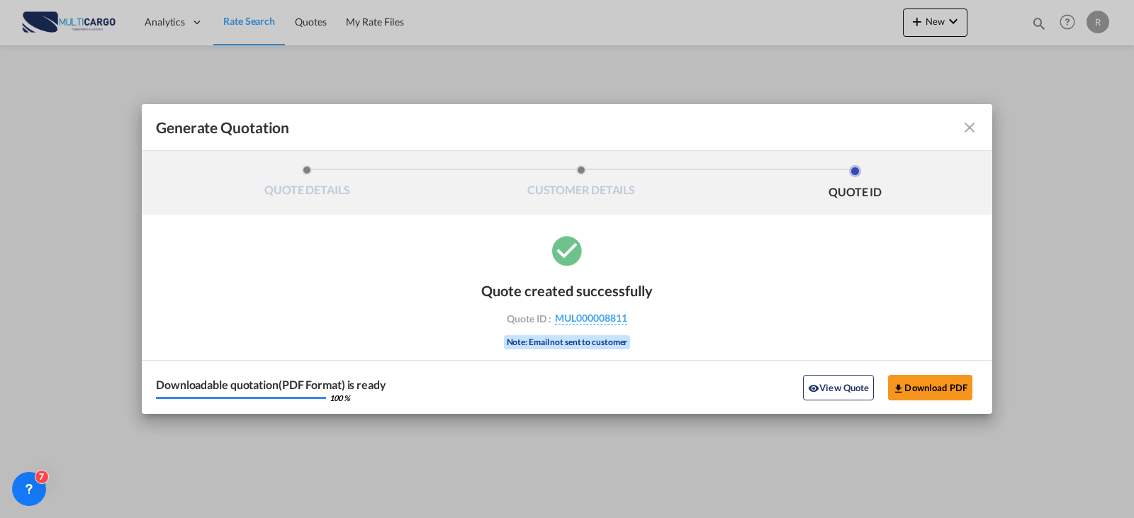
click at [430, 97] on div "Generate Quotation QUOTE DETAILS CUSTOMER DETAILS QUOTE ID Start Date [DATE] Ex…" at bounding box center [567, 259] width 1134 height 518
click at [934, 386] on button "Download PDF" at bounding box center [930, 388] width 84 height 26
